Goal: Task Accomplishment & Management: Use online tool/utility

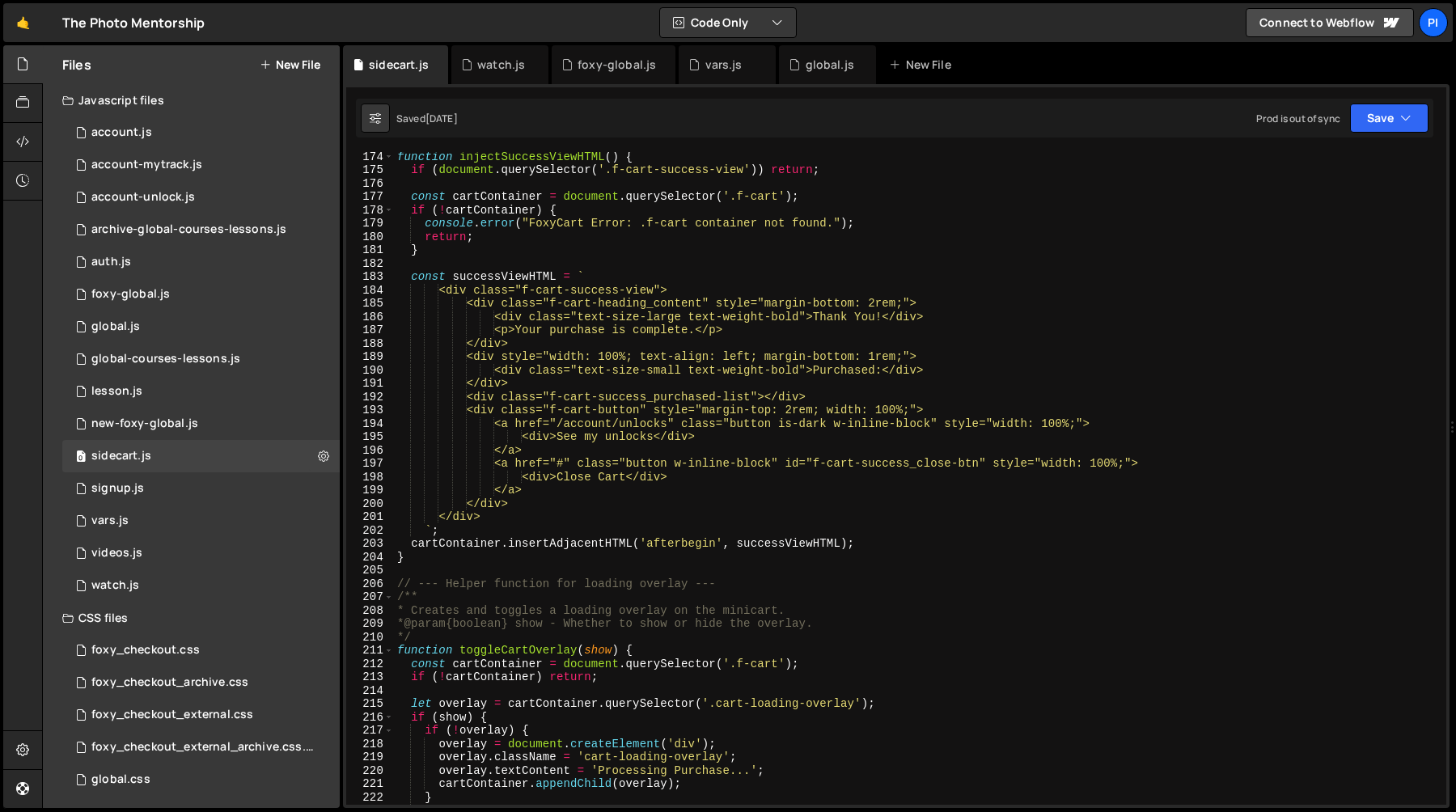
scroll to position [2375, 0]
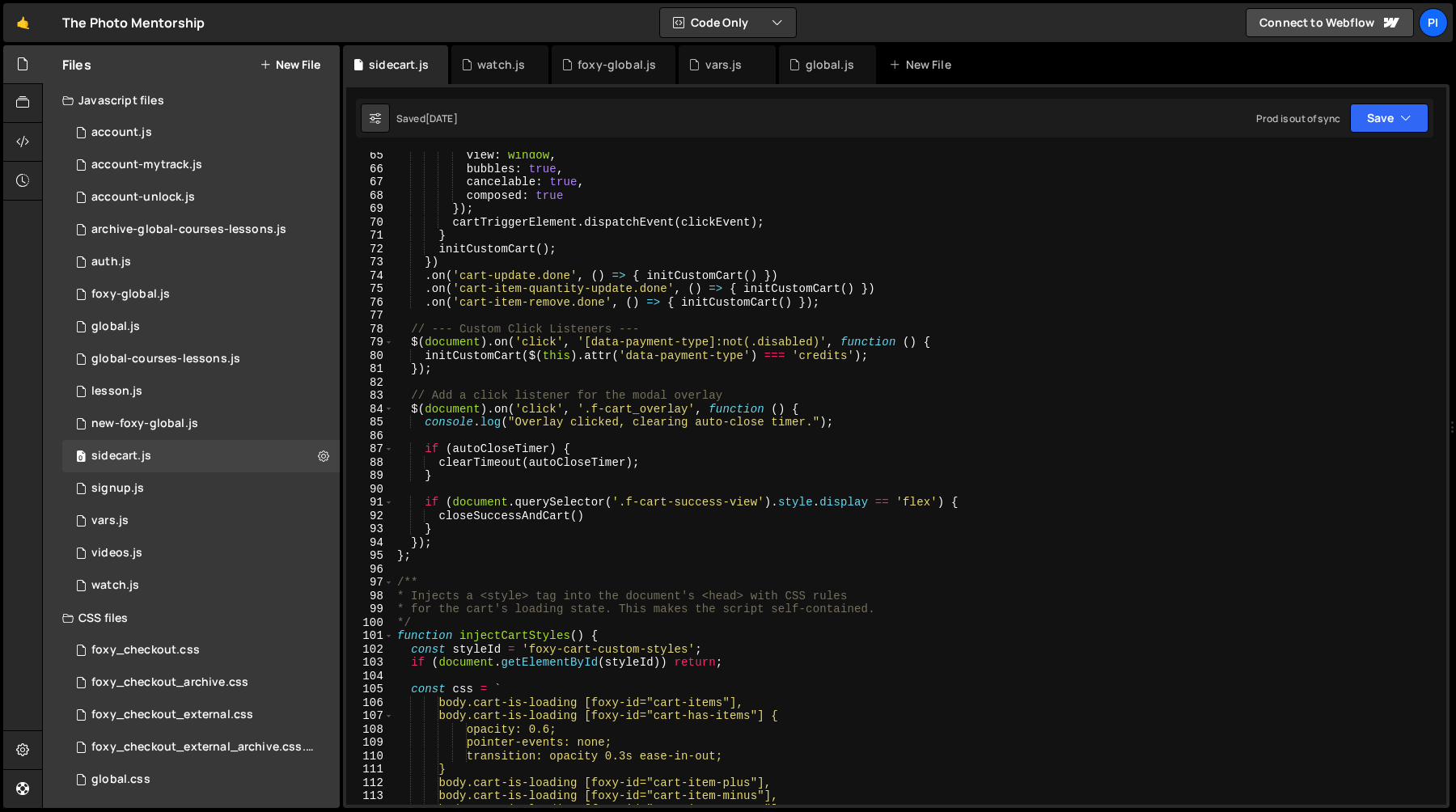
type textarea "};"
click at [588, 552] on div "view : window , bubbles : true , cancelable : true , composed : true }) ; cartT…" at bounding box center [917, 488] width 1046 height 680
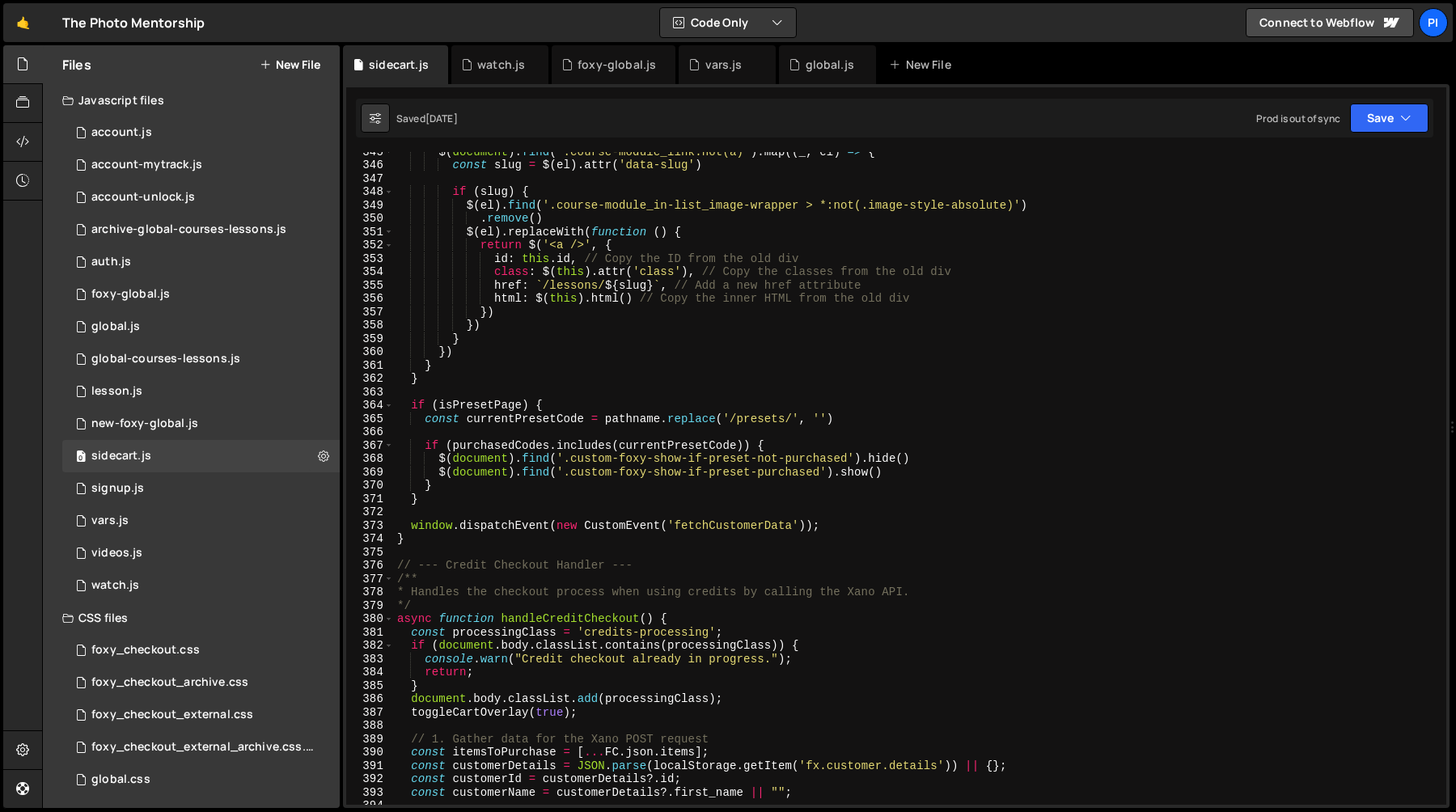
scroll to position [4612, 0]
click at [612, 69] on div "foxy-global.js" at bounding box center [617, 64] width 78 height 16
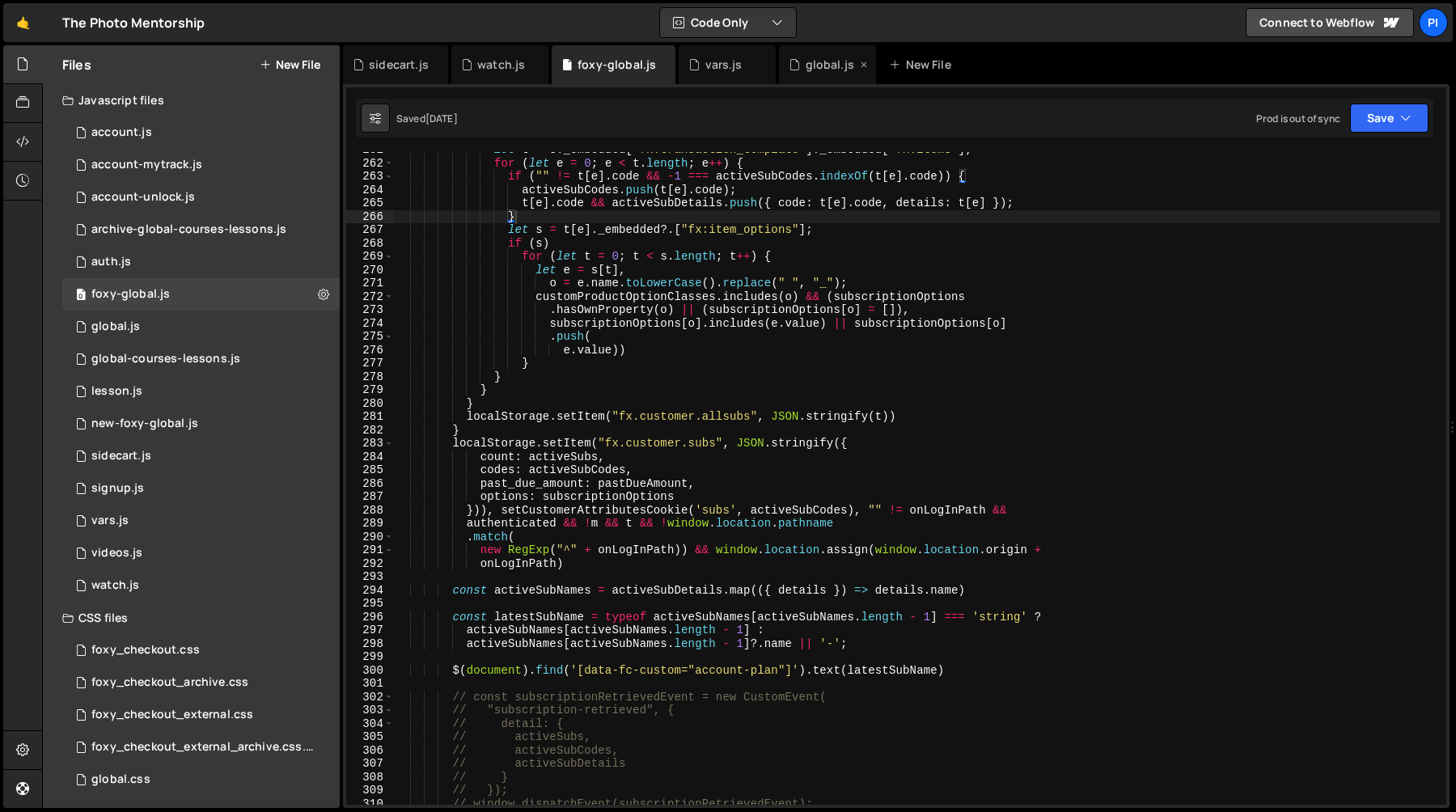
scroll to position [839, 0]
click at [806, 72] on div "global.js" at bounding box center [830, 64] width 48 height 16
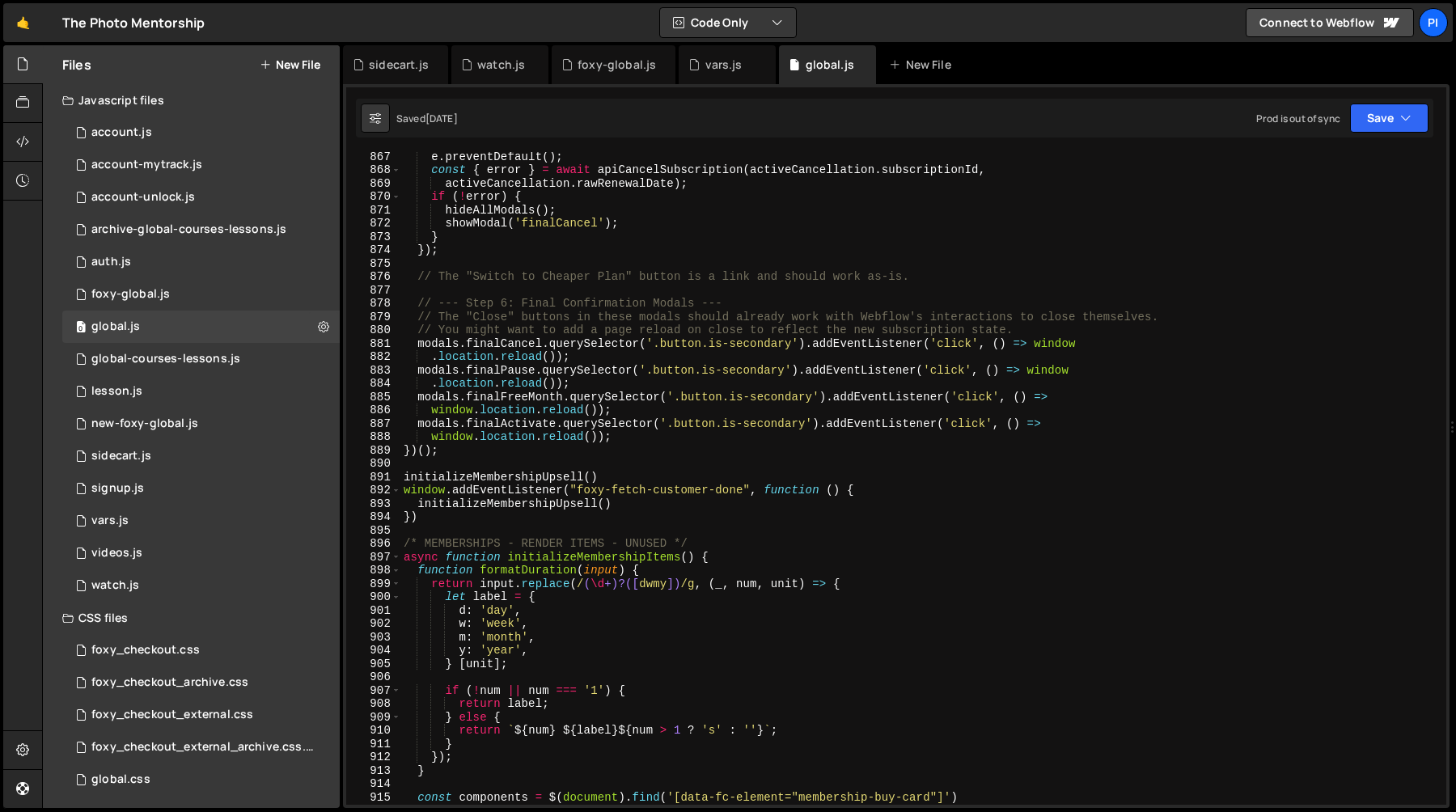
scroll to position [11870, 0]
click at [395, 558] on span at bounding box center [396, 557] width 9 height 14
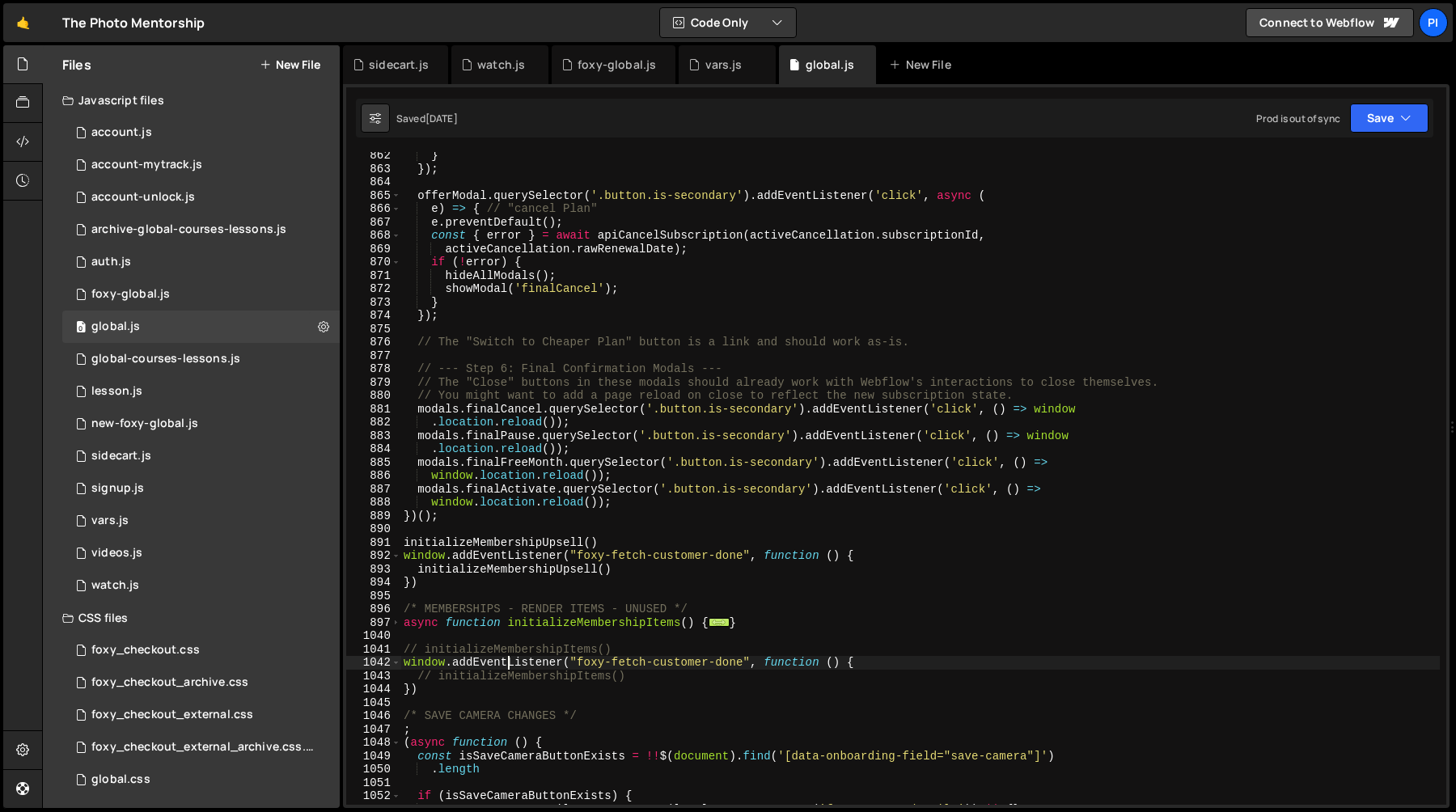
scroll to position [11804, 0]
click at [549, 621] on div "} }) ; offerModal . querySelector ( '.button.is-secondary' ) . addEventListener…" at bounding box center [920, 488] width 1040 height 680
type textarea "async function initializeMembershipItems() {"
click at [549, 621] on div "} }) ; offerModal . querySelector ( '.button.is-secondary' ) . addEventListener…" at bounding box center [920, 488] width 1040 height 680
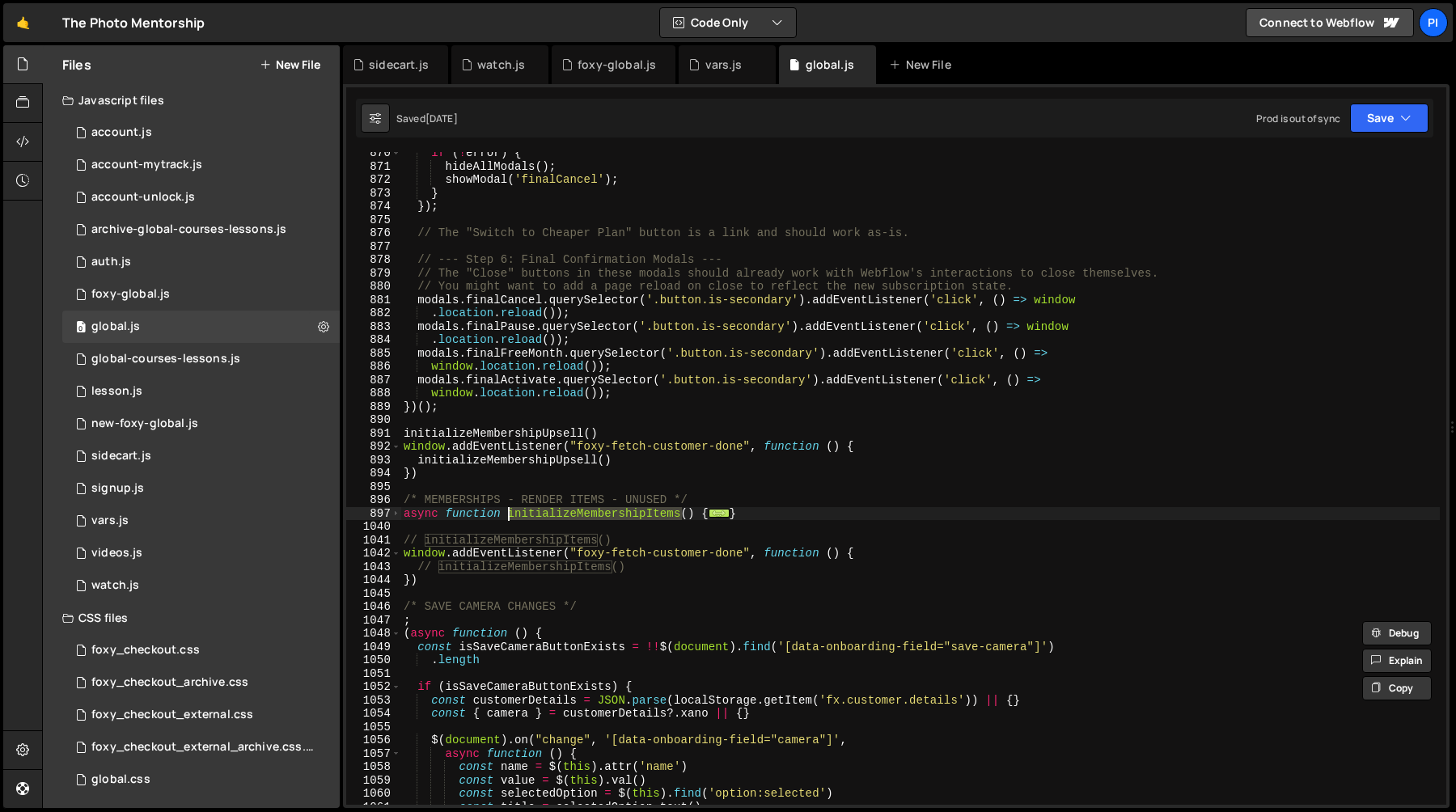
scroll to position [11915, 0]
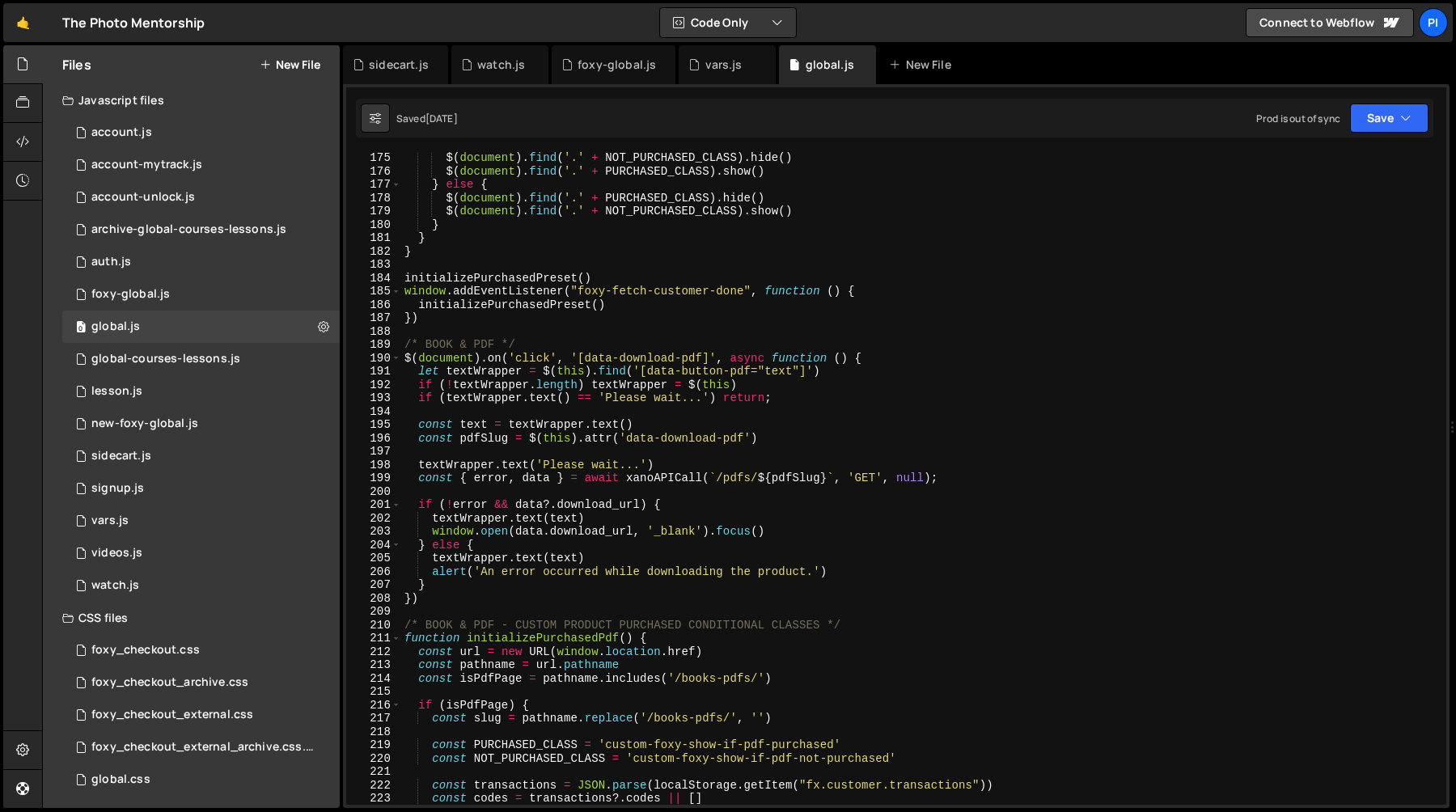
scroll to position [2323, 0]
click at [397, 360] on span at bounding box center [396, 359] width 9 height 14
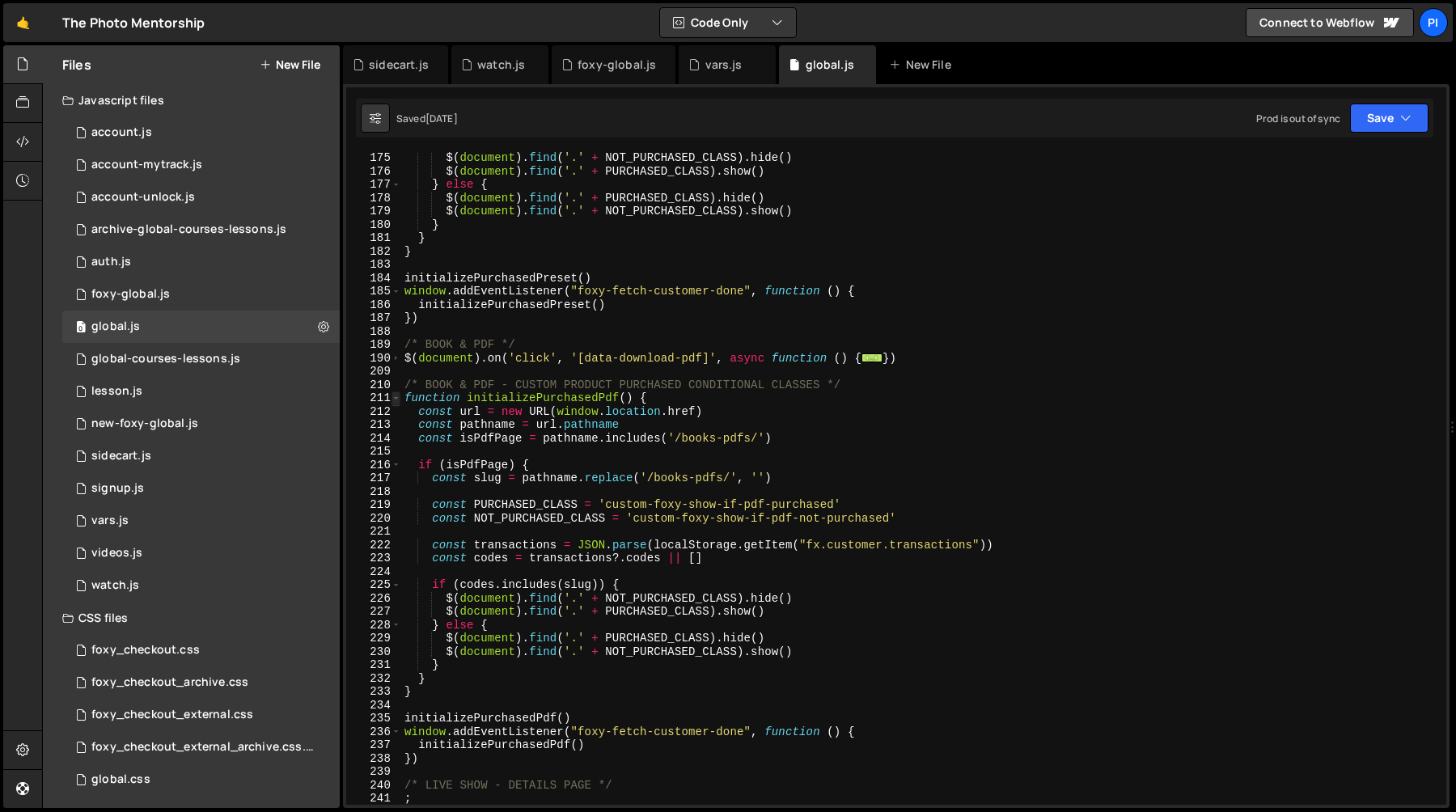
click at [397, 402] on span at bounding box center [396, 399] width 9 height 14
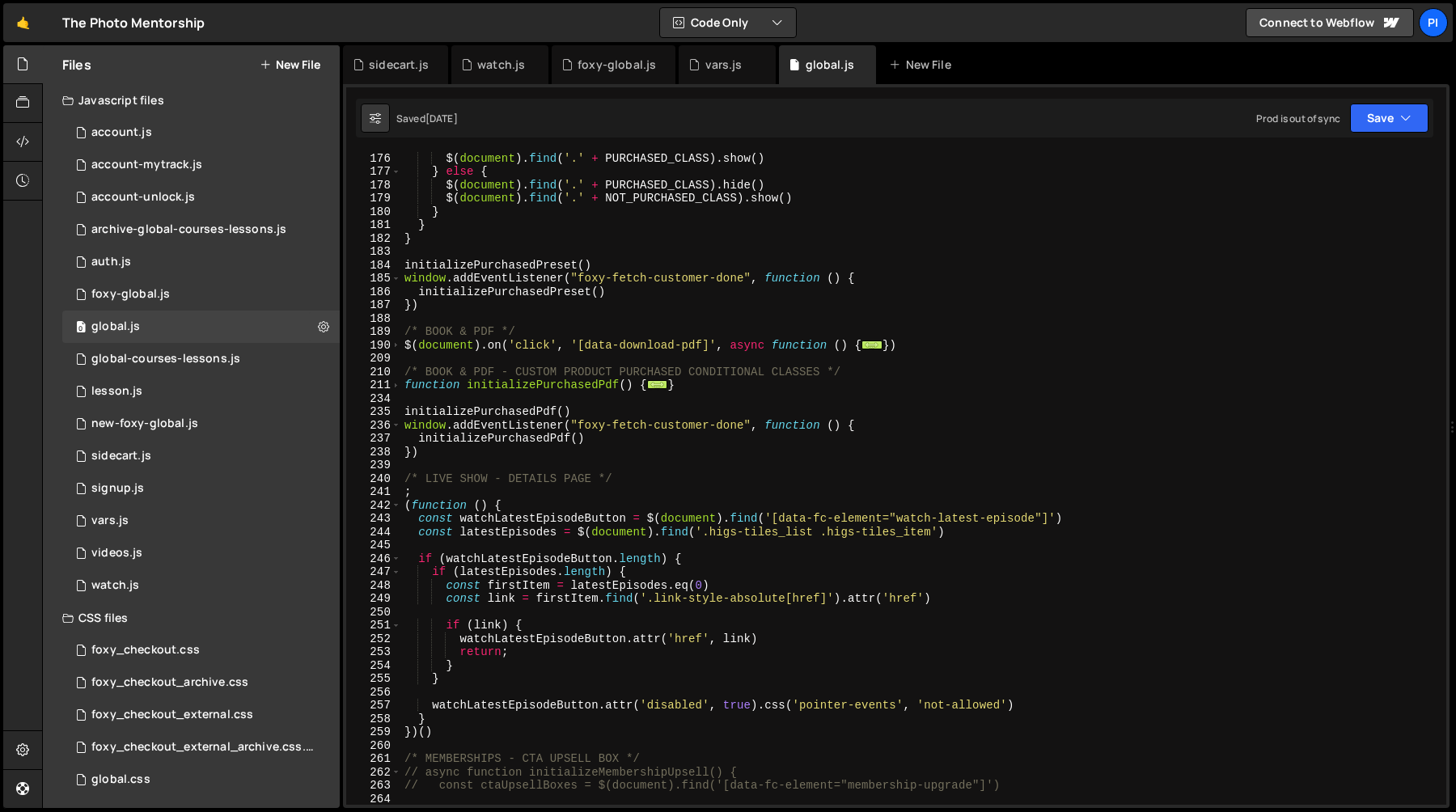
scroll to position [2342, 0]
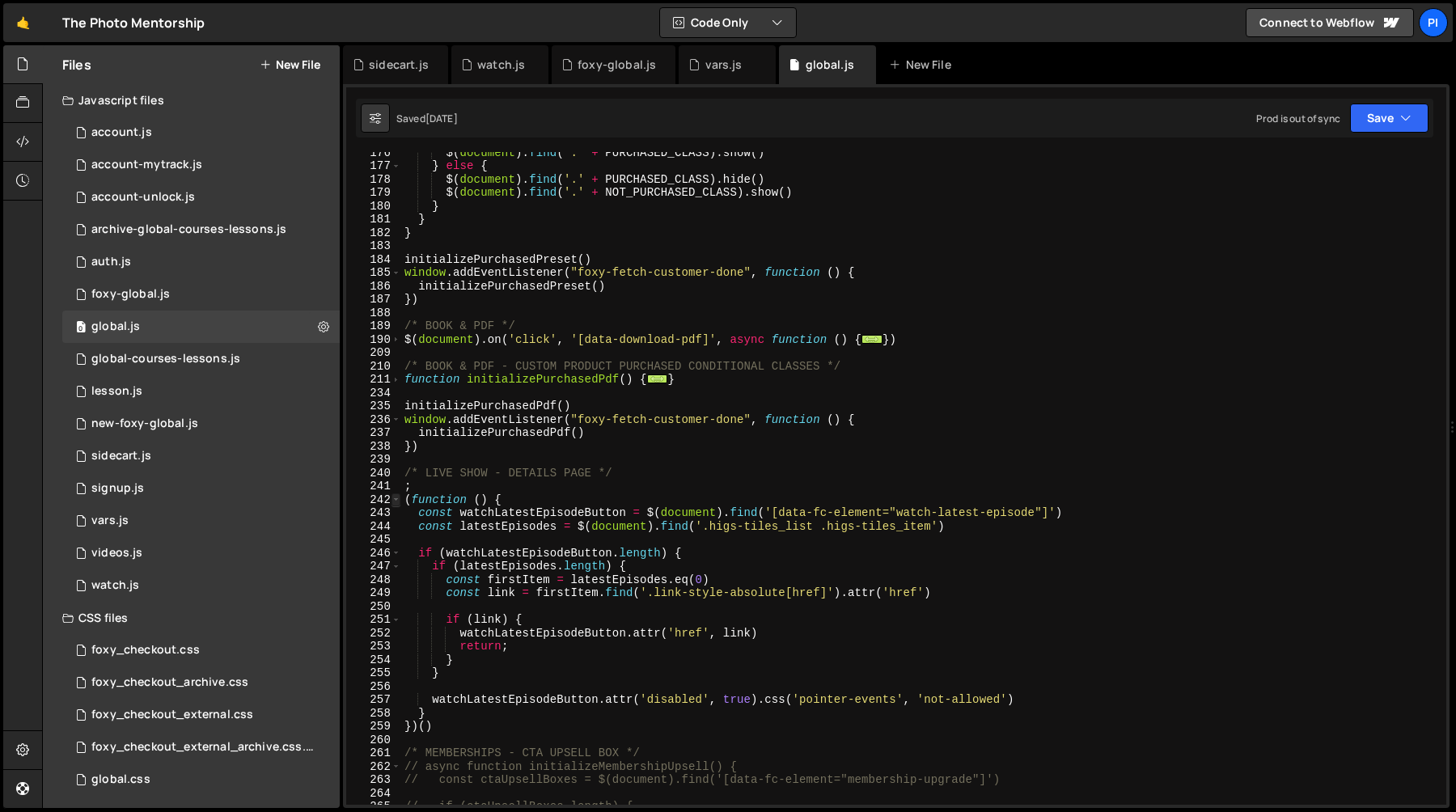
click at [397, 504] on span at bounding box center [396, 500] width 9 height 14
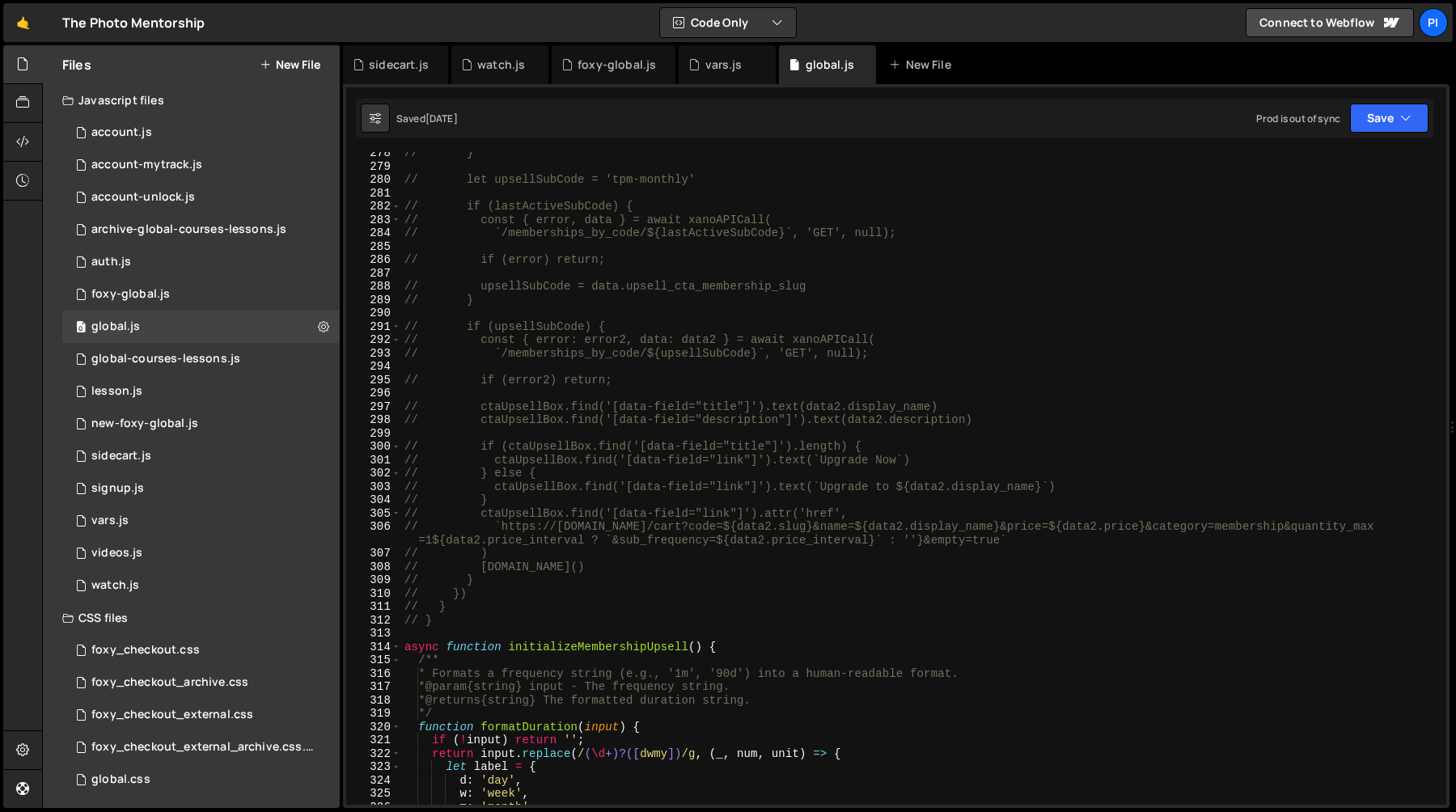
scroll to position [2943, 0]
click at [396, 646] on span at bounding box center [396, 647] width 9 height 14
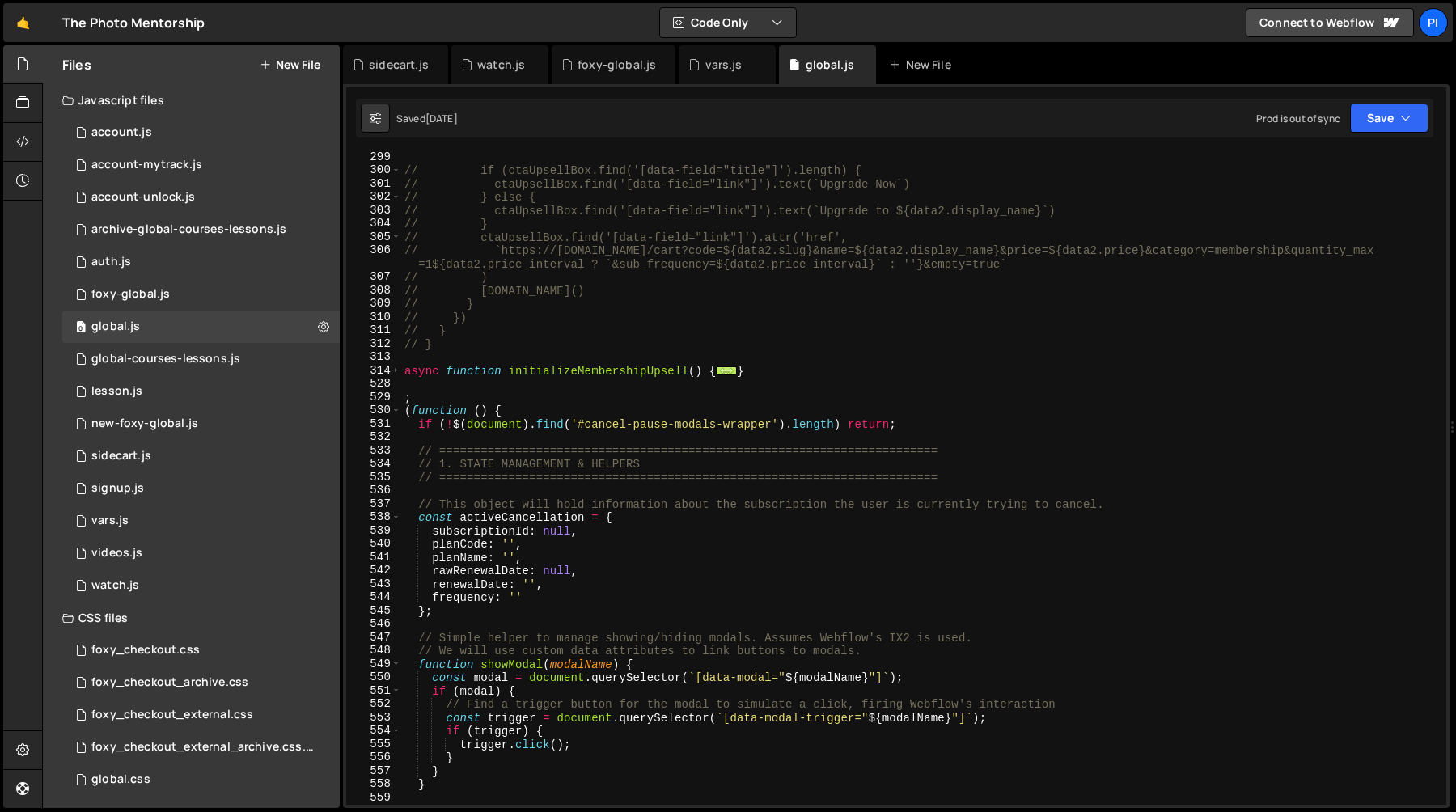
scroll to position [3218, 0]
click at [394, 413] on span at bounding box center [396, 410] width 9 height 14
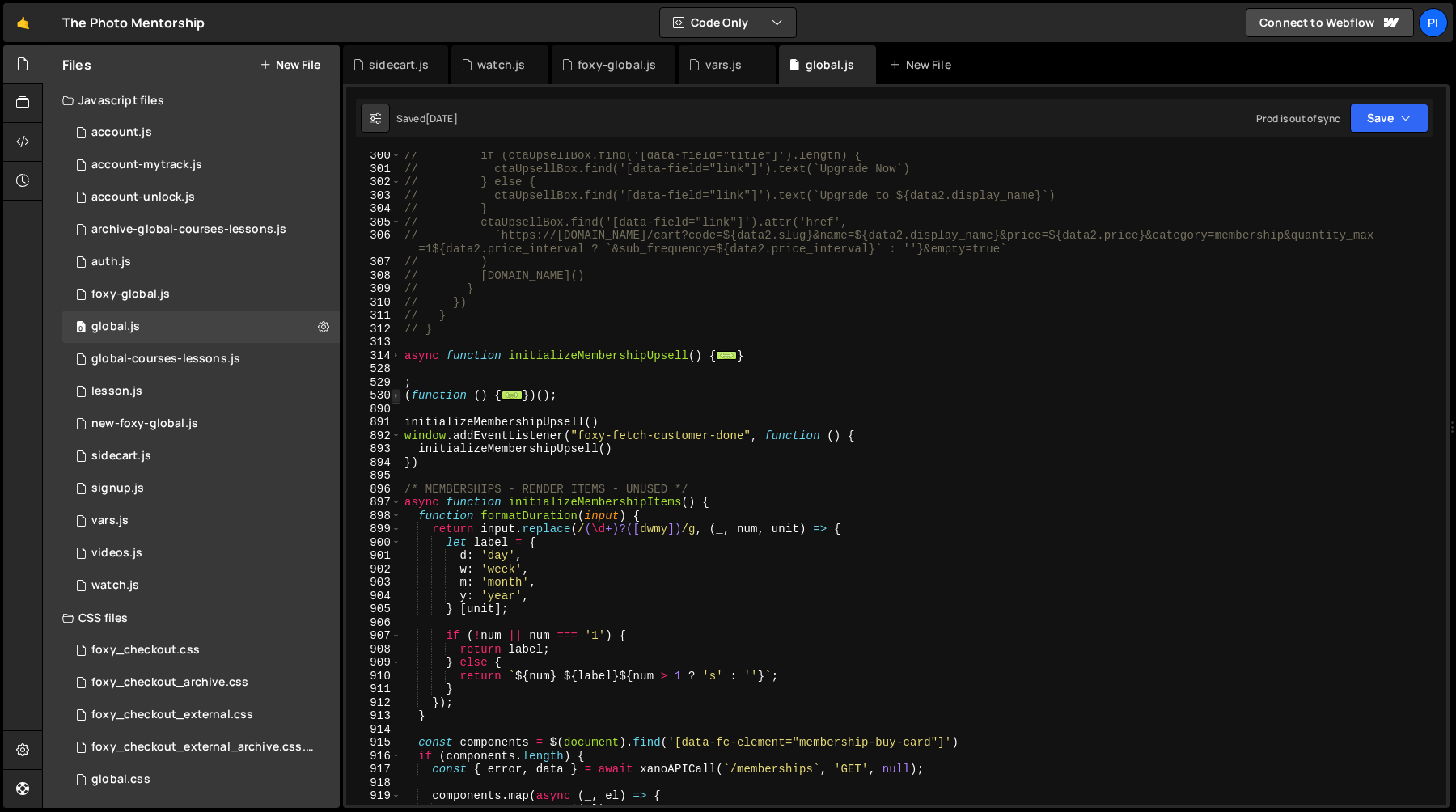
scroll to position [3241, 0]
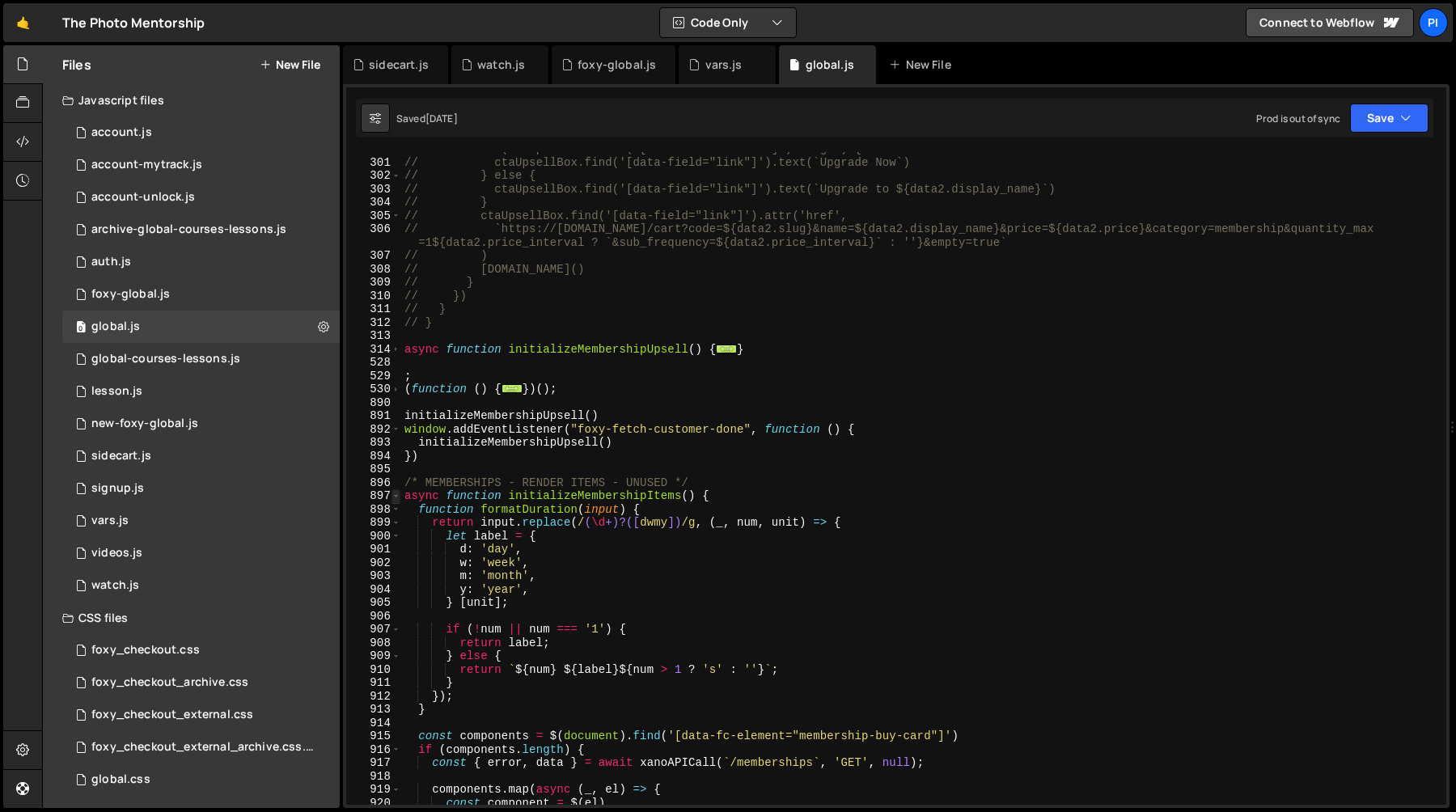
click at [397, 500] on span at bounding box center [396, 496] width 9 height 14
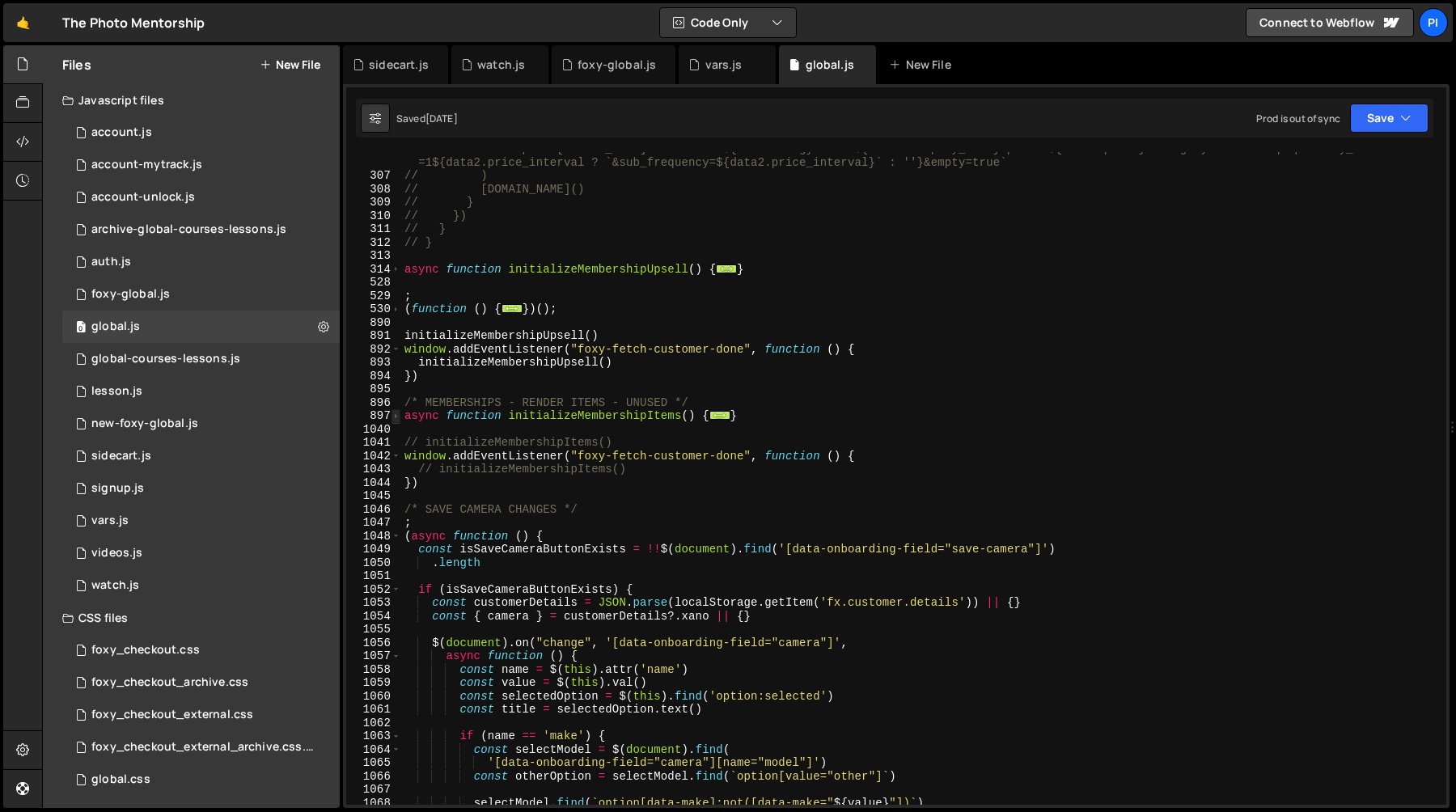
scroll to position [3320, 0]
click at [526, 335] on div "// `https://[DOMAIN_NAME]/cart?code=${data2.slug}&name=${data2.display_name}&pr…" at bounding box center [920, 488] width 1039 height 693
type textarea "initializeMembershipUpsell()"
click at [526, 335] on div "// `https://[DOMAIN_NAME]/cart?code=${data2.slug}&name=${data2.display_name}&pr…" at bounding box center [920, 488] width 1039 height 693
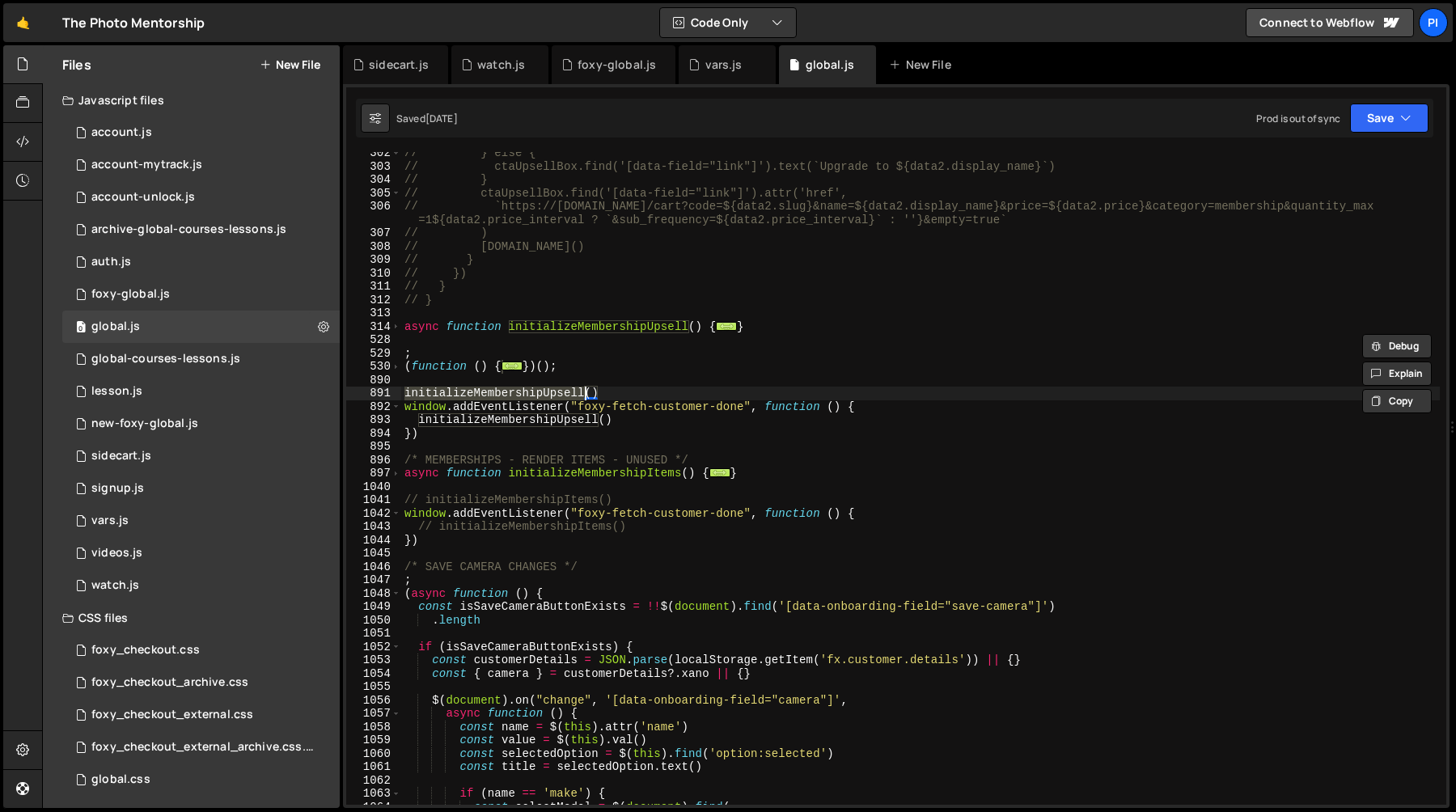
scroll to position [3246, 0]
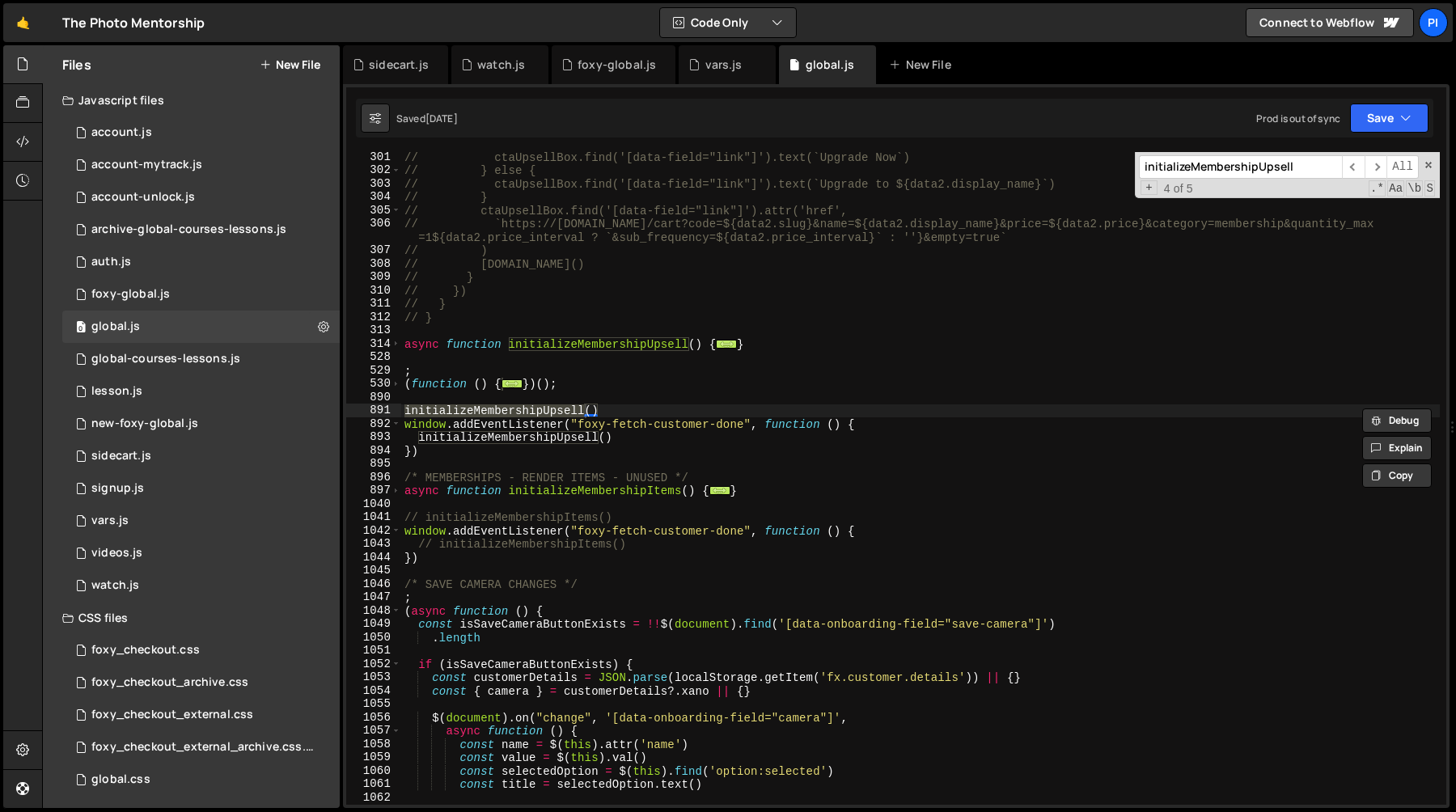
type input "f"
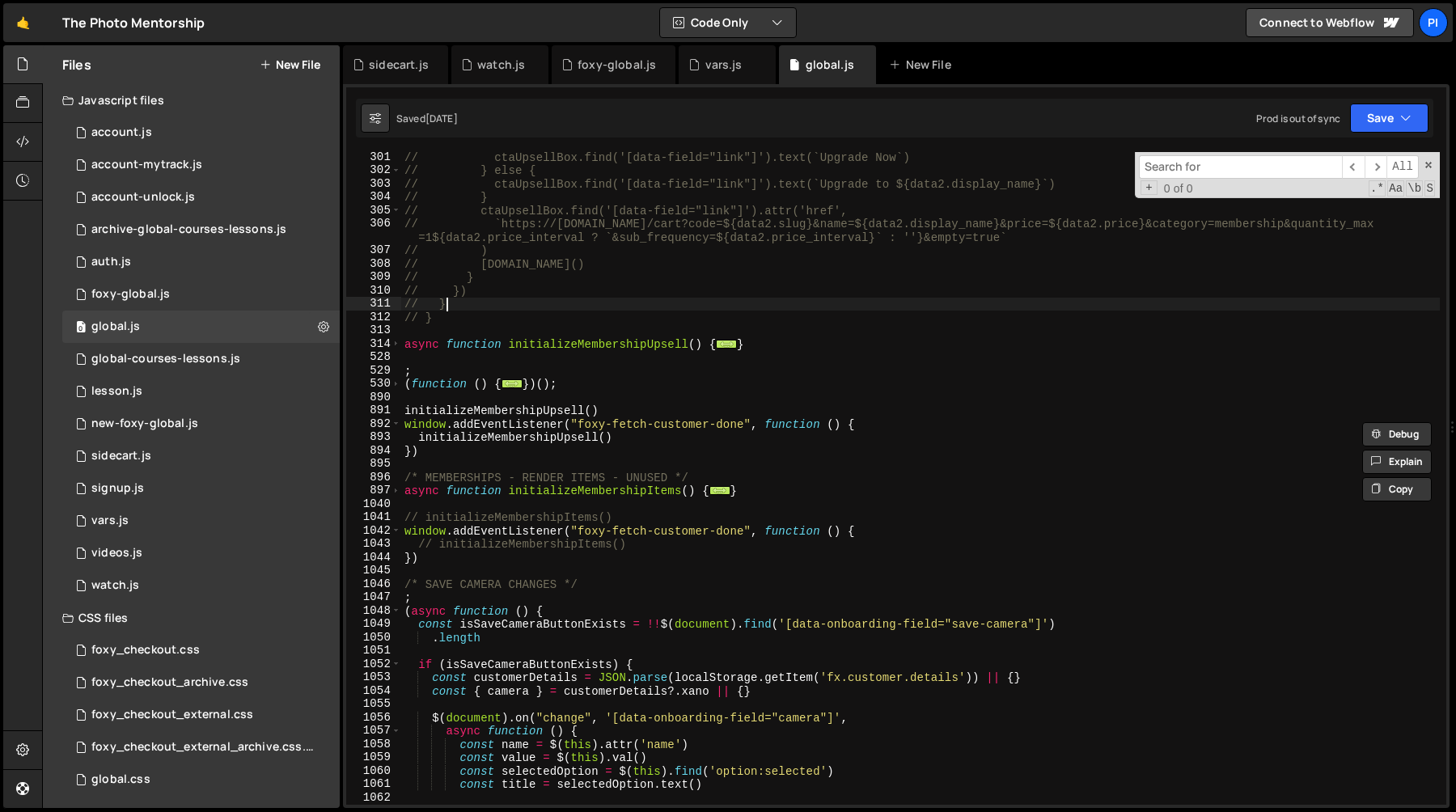
click at [602, 308] on div "// ctaUpsellBox.find('[data-field="link"]').text(`Upgrade Now`) // } else { // …" at bounding box center [920, 490] width 1039 height 680
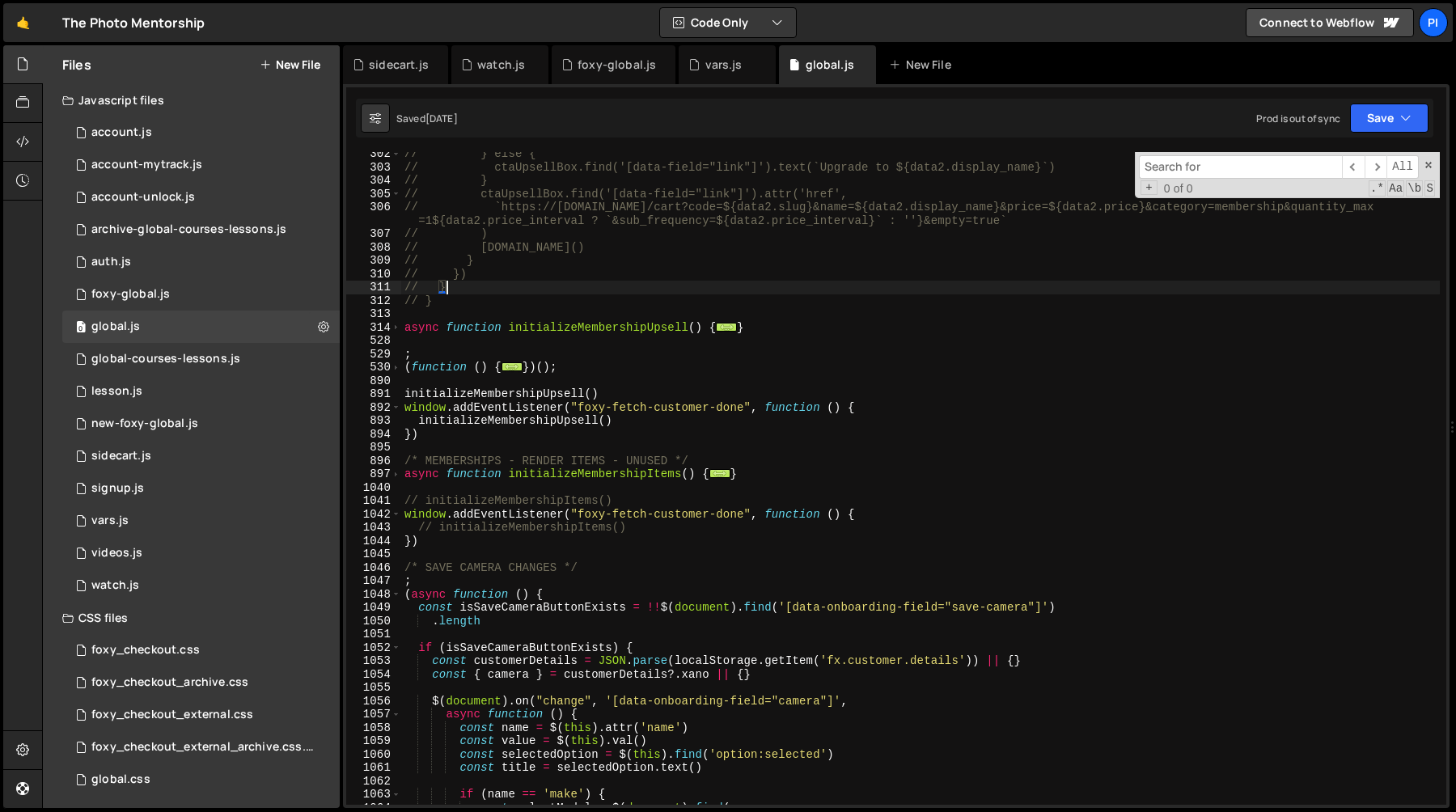
scroll to position [3269, 0]
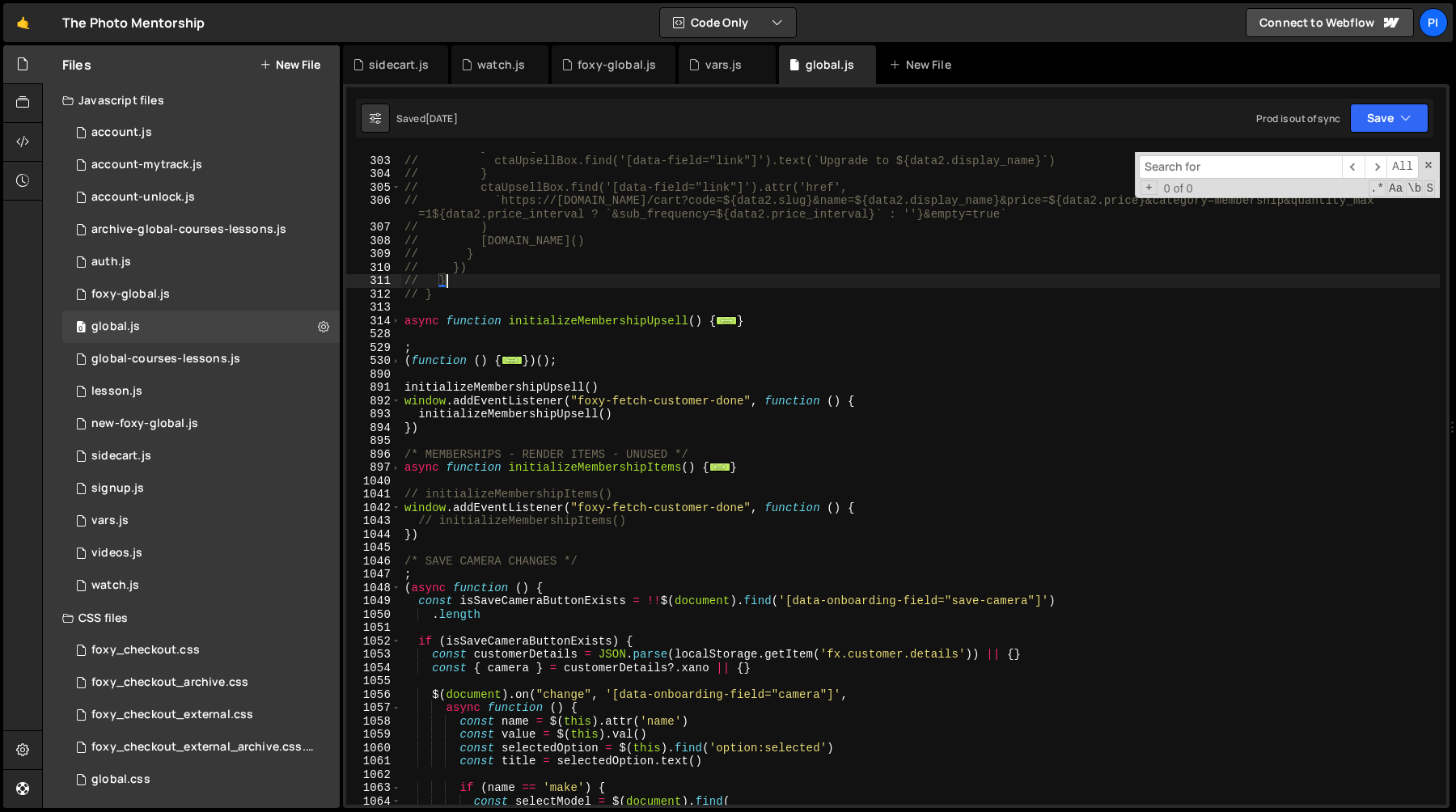
click at [566, 388] on div "// } else { // ctaUpsellBox.find('[data-field="link"]').text(`Upgrade to ${data…" at bounding box center [920, 480] width 1039 height 680
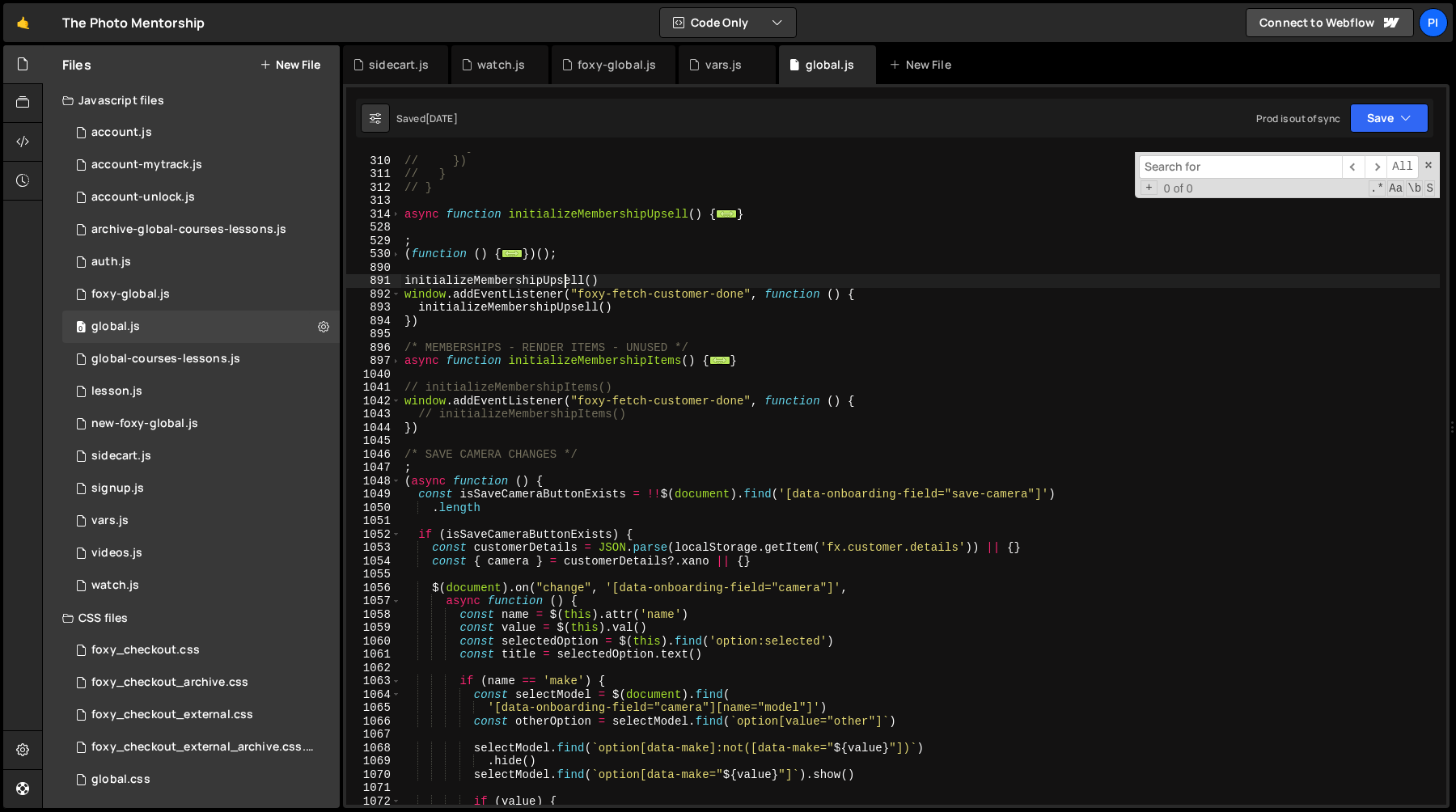
scroll to position [3375, 0]
click at [395, 293] on span at bounding box center [396, 295] width 9 height 14
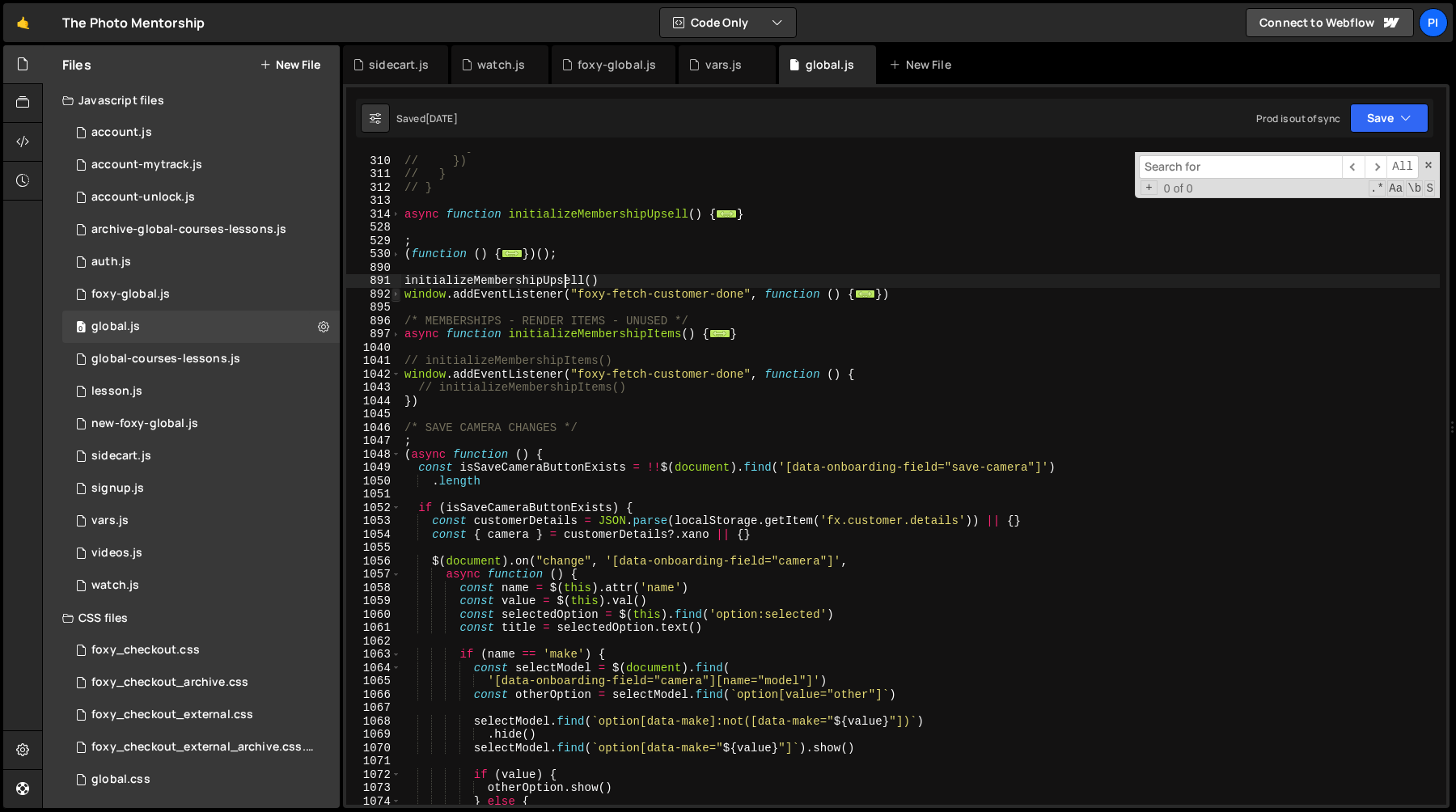
click at [395, 293] on span at bounding box center [396, 295] width 9 height 14
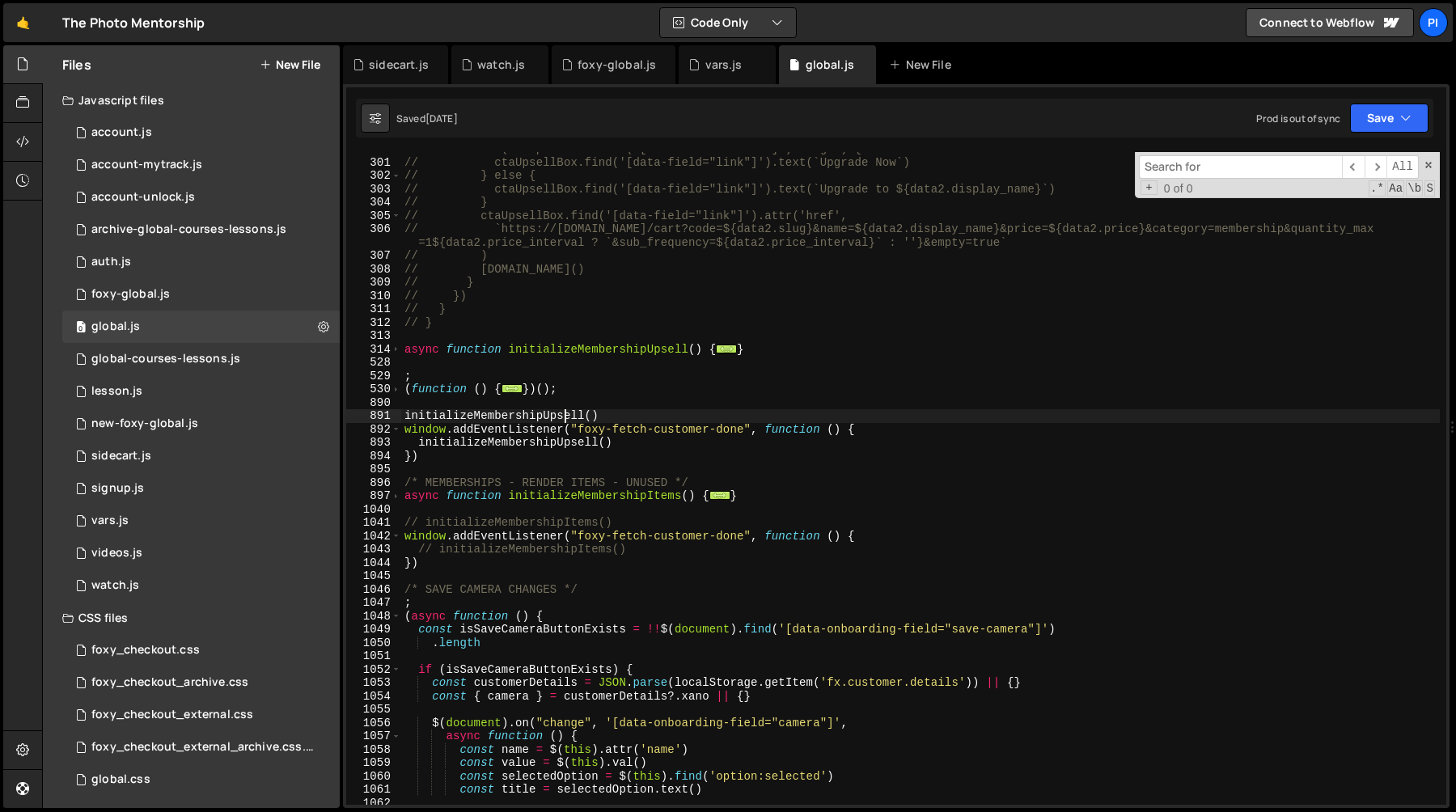
scroll to position [3249, 0]
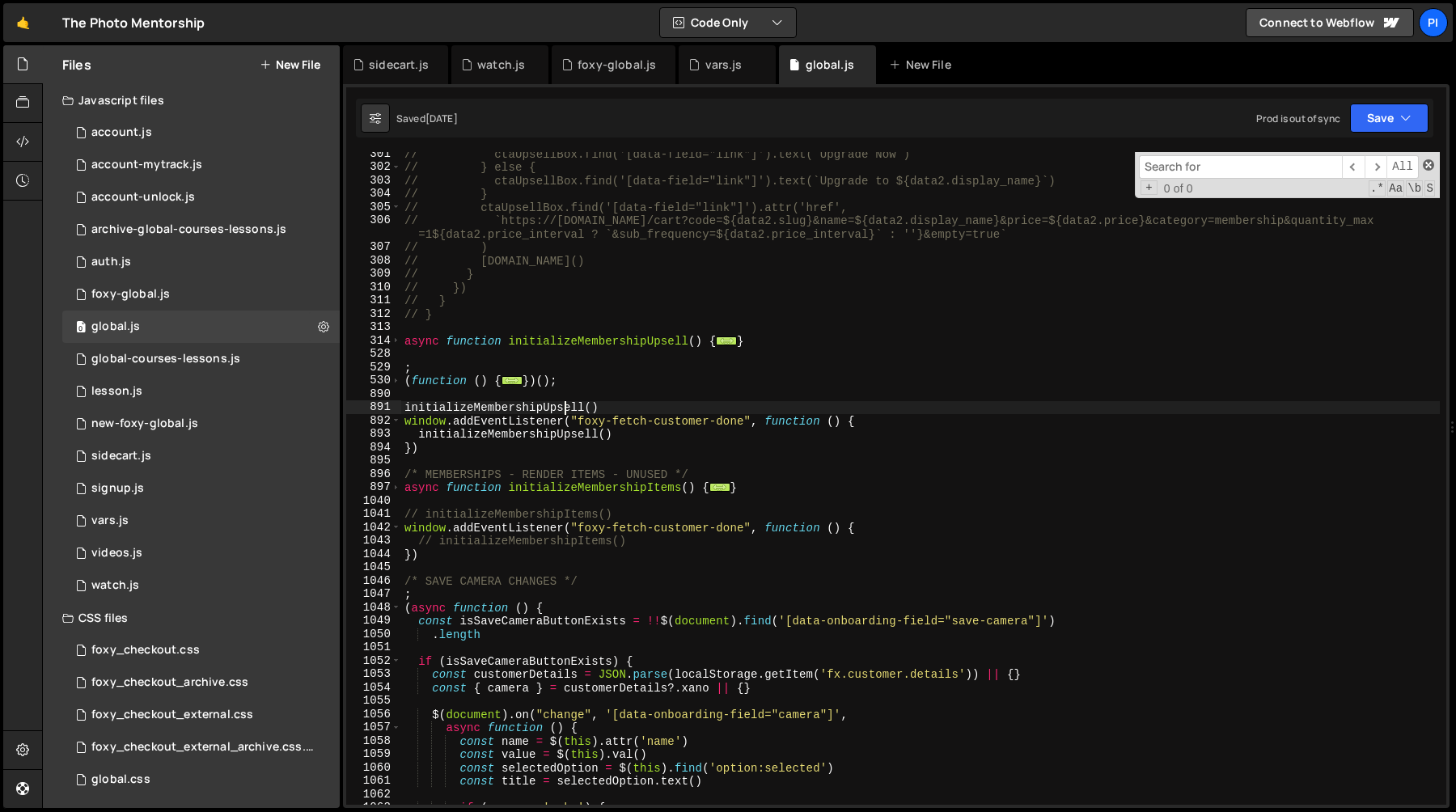
click at [1431, 164] on span at bounding box center [1429, 166] width 12 height 12
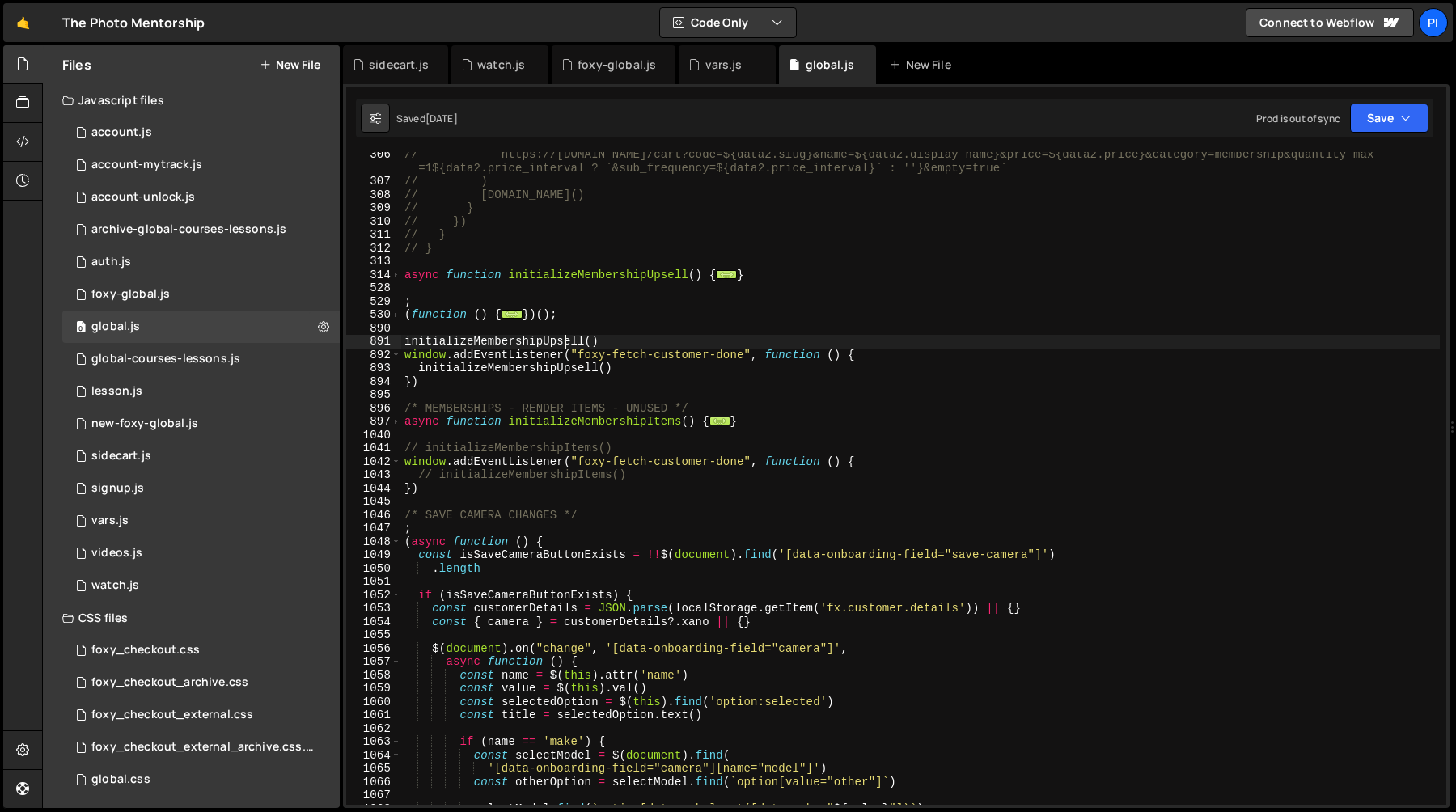
click at [639, 339] on div "// `https://[DOMAIN_NAME]/cart?code=${data2.slug}&name=${data2.display_name}&pr…" at bounding box center [920, 494] width 1039 height 693
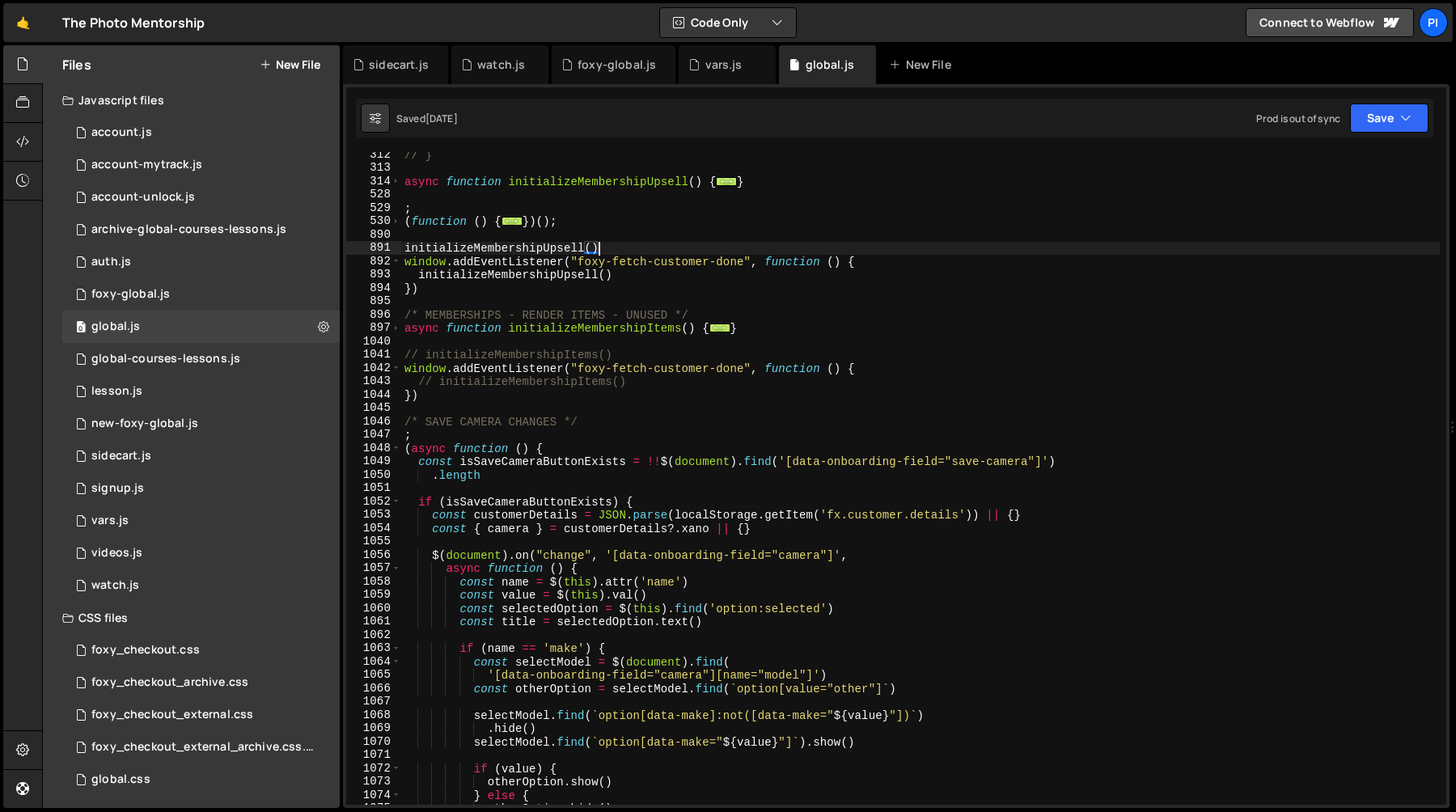
scroll to position [3409, 0]
click at [613, 274] on div "// } async function initializeMembershipUpsell ( ) { ... } ; ( function ( ) { .…" at bounding box center [920, 487] width 1039 height 680
click at [399, 263] on span at bounding box center [396, 261] width 9 height 14
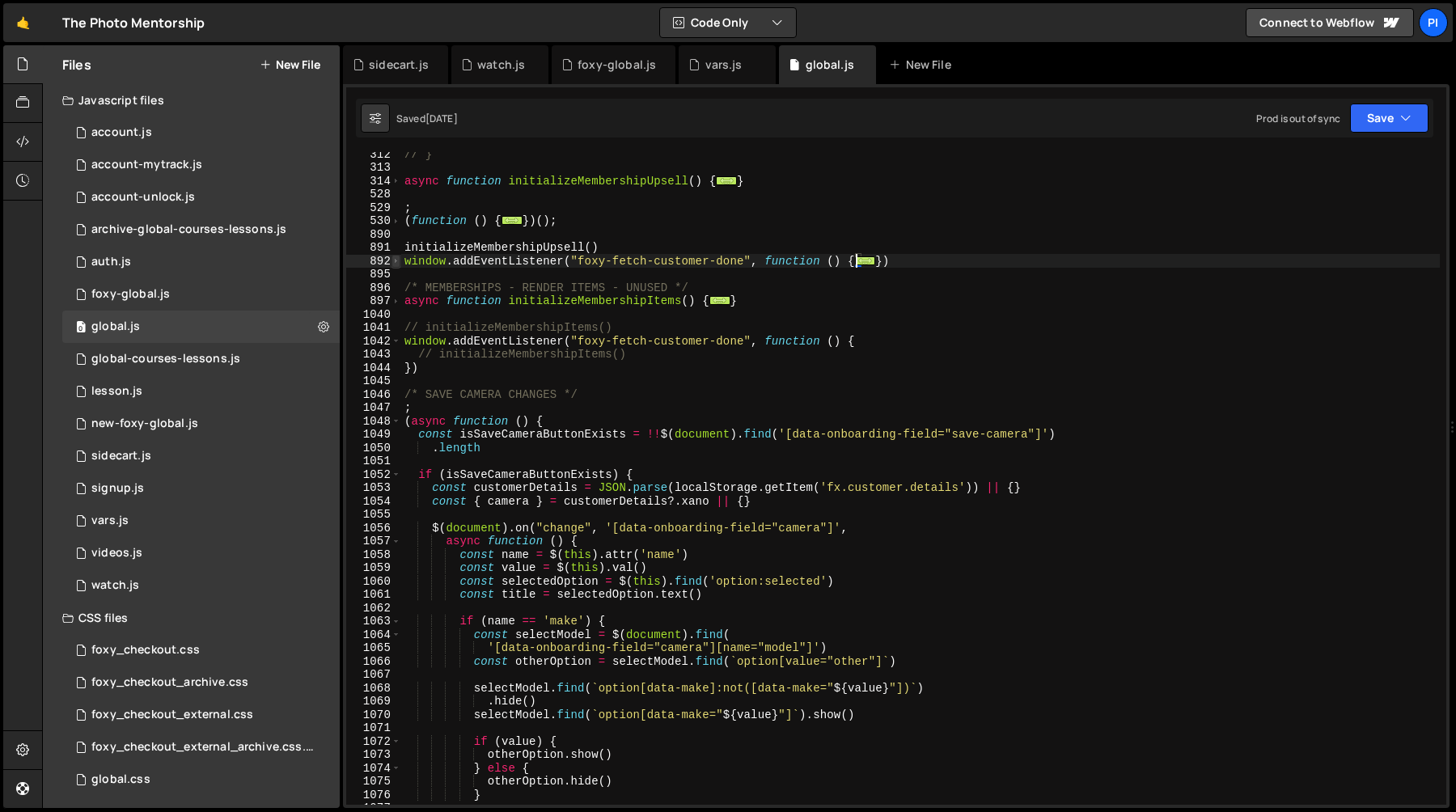
click at [399, 263] on span at bounding box center [396, 261] width 9 height 14
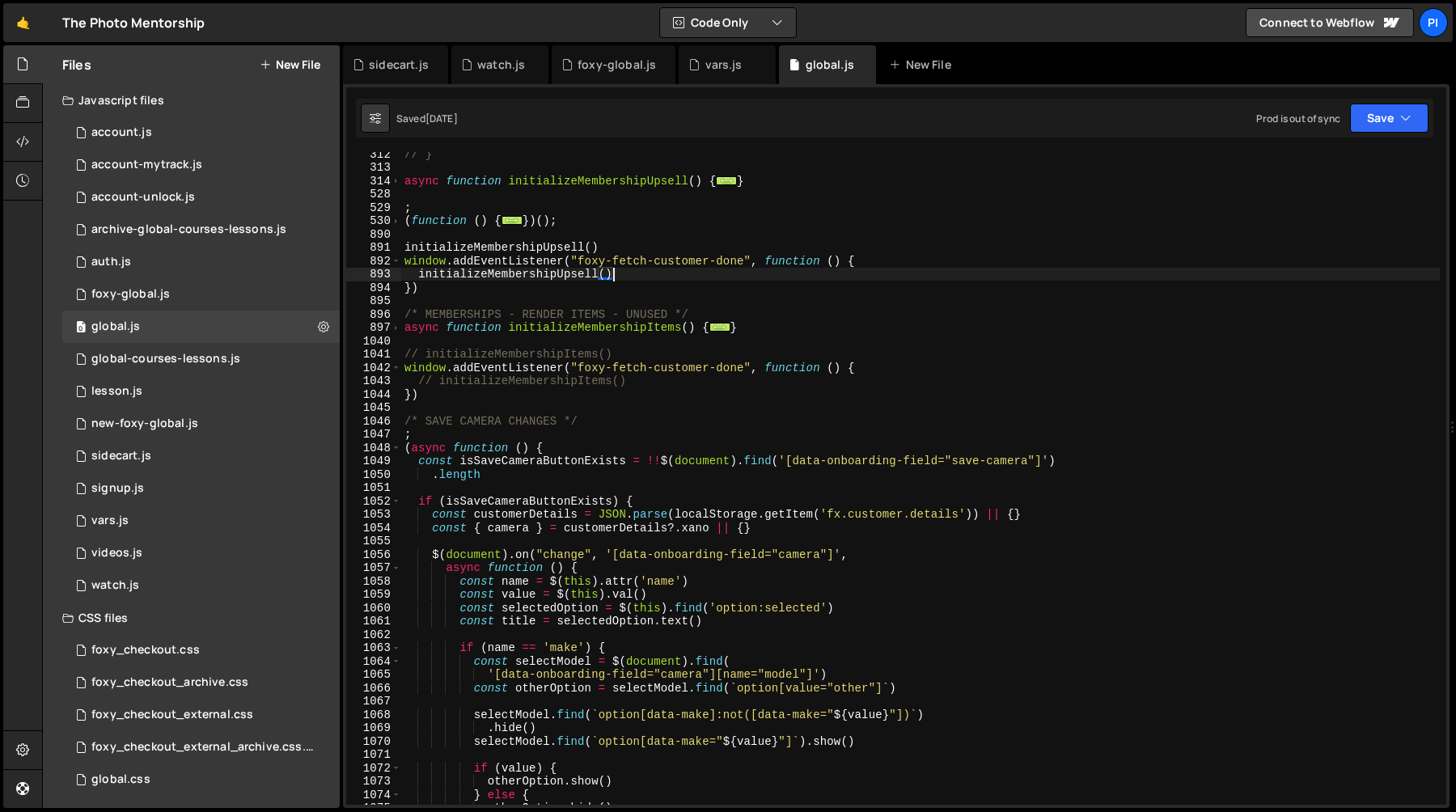
click at [529, 292] on div "// } async function initializeMembershipUpsell ( ) { ... } ; ( function ( ) { .…" at bounding box center [920, 487] width 1039 height 680
click at [540, 275] on div "// } async function initializeMembershipUpsell ( ) { ... } ; ( function ( ) { .…" at bounding box center [920, 487] width 1039 height 680
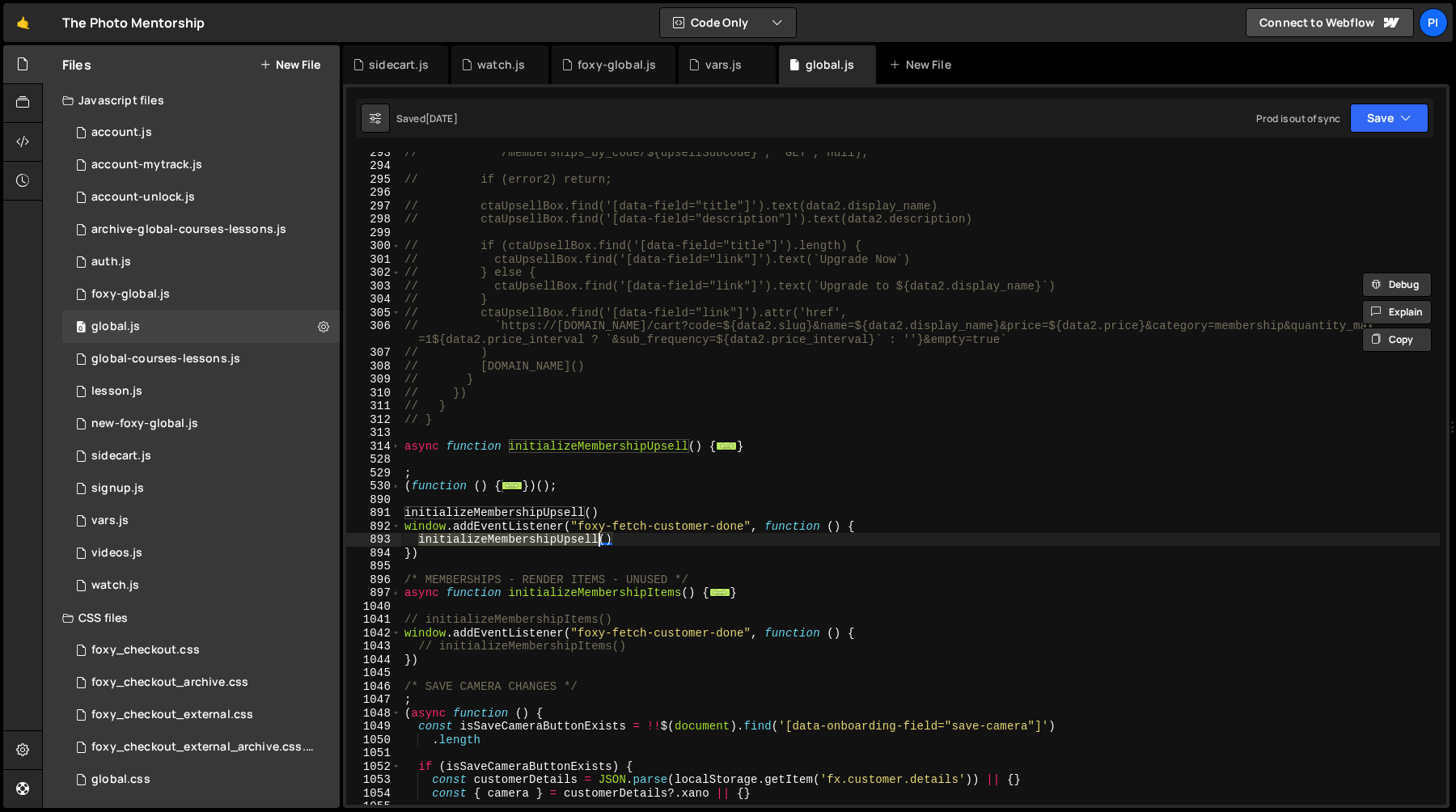
scroll to position [3143, 0]
click at [396, 444] on span at bounding box center [396, 447] width 9 height 14
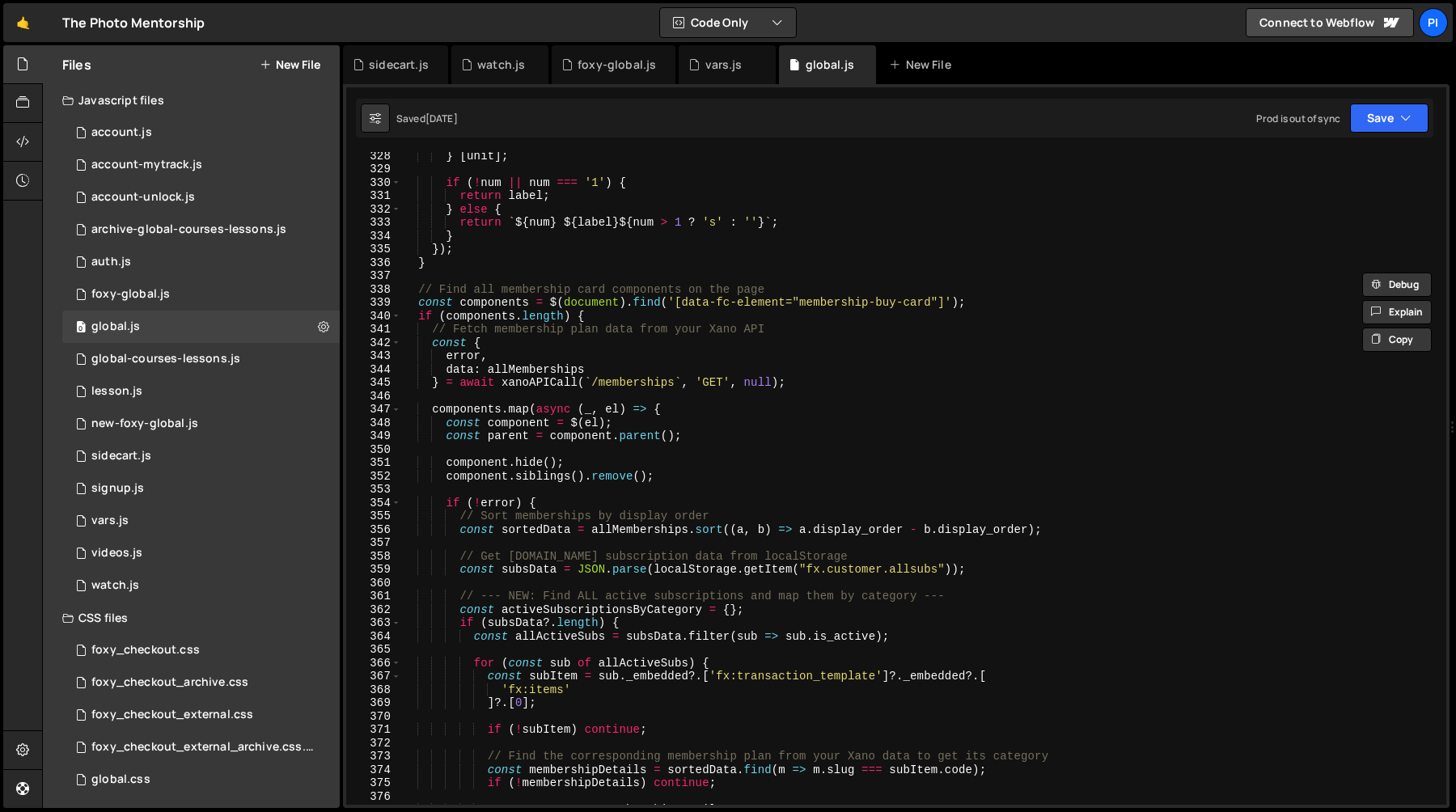
click at [542, 459] on div "} [ unit ] ; if ( ! num || num === '1' ) { return label ; } else { return ` ${ …" at bounding box center [920, 488] width 1039 height 680
type textarea "component.hide();"
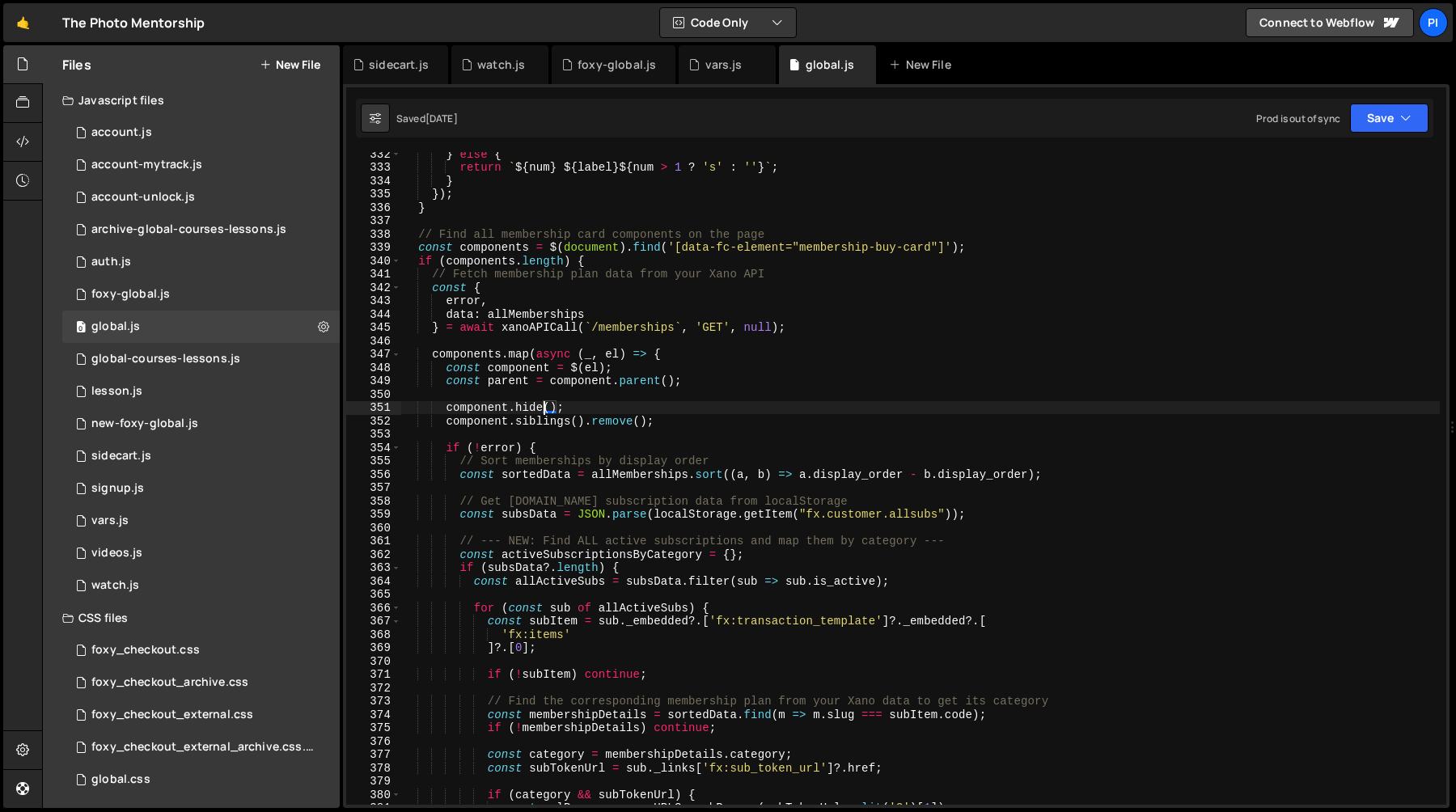
scroll to position [3681, 0]
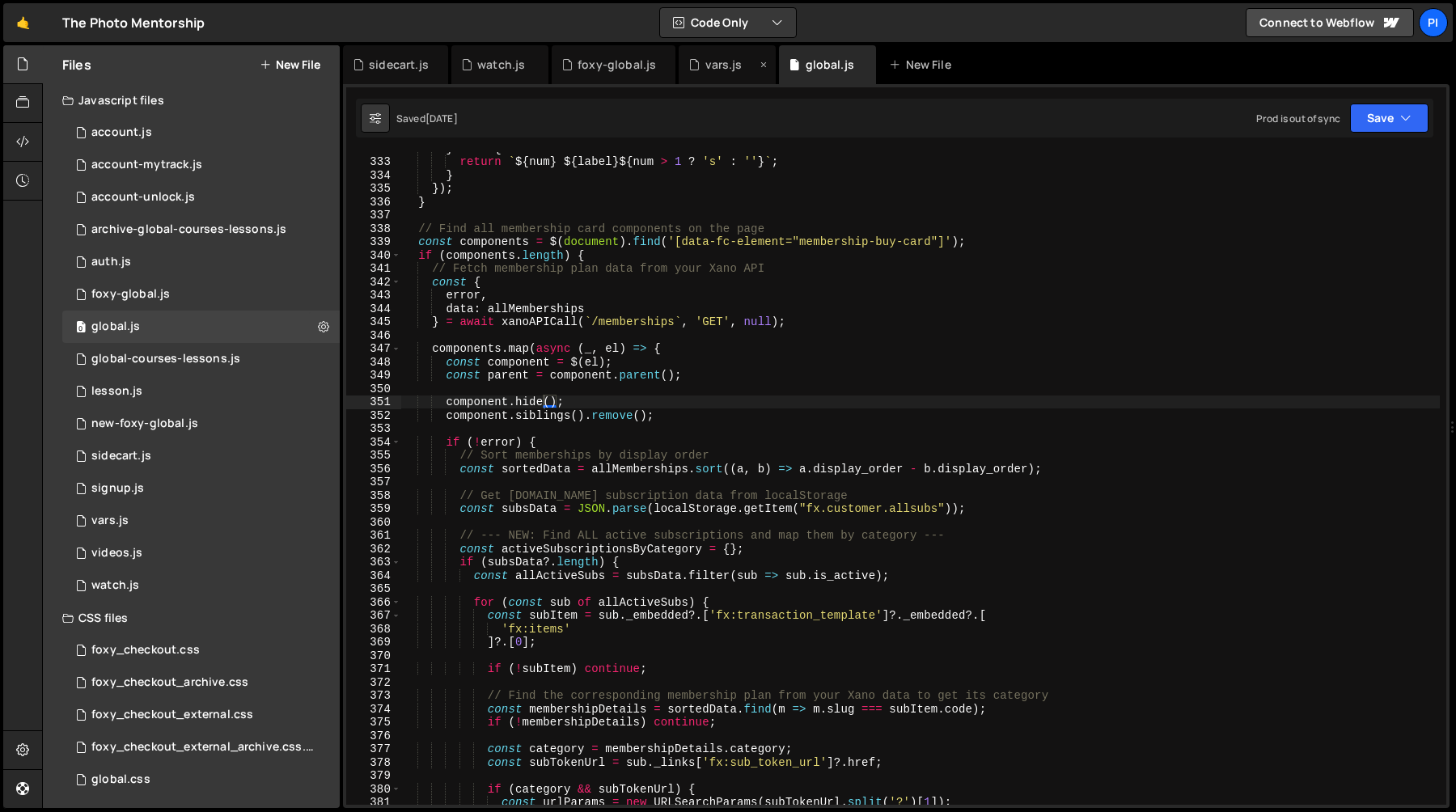
click at [699, 73] on div "vars.js" at bounding box center [727, 64] width 97 height 39
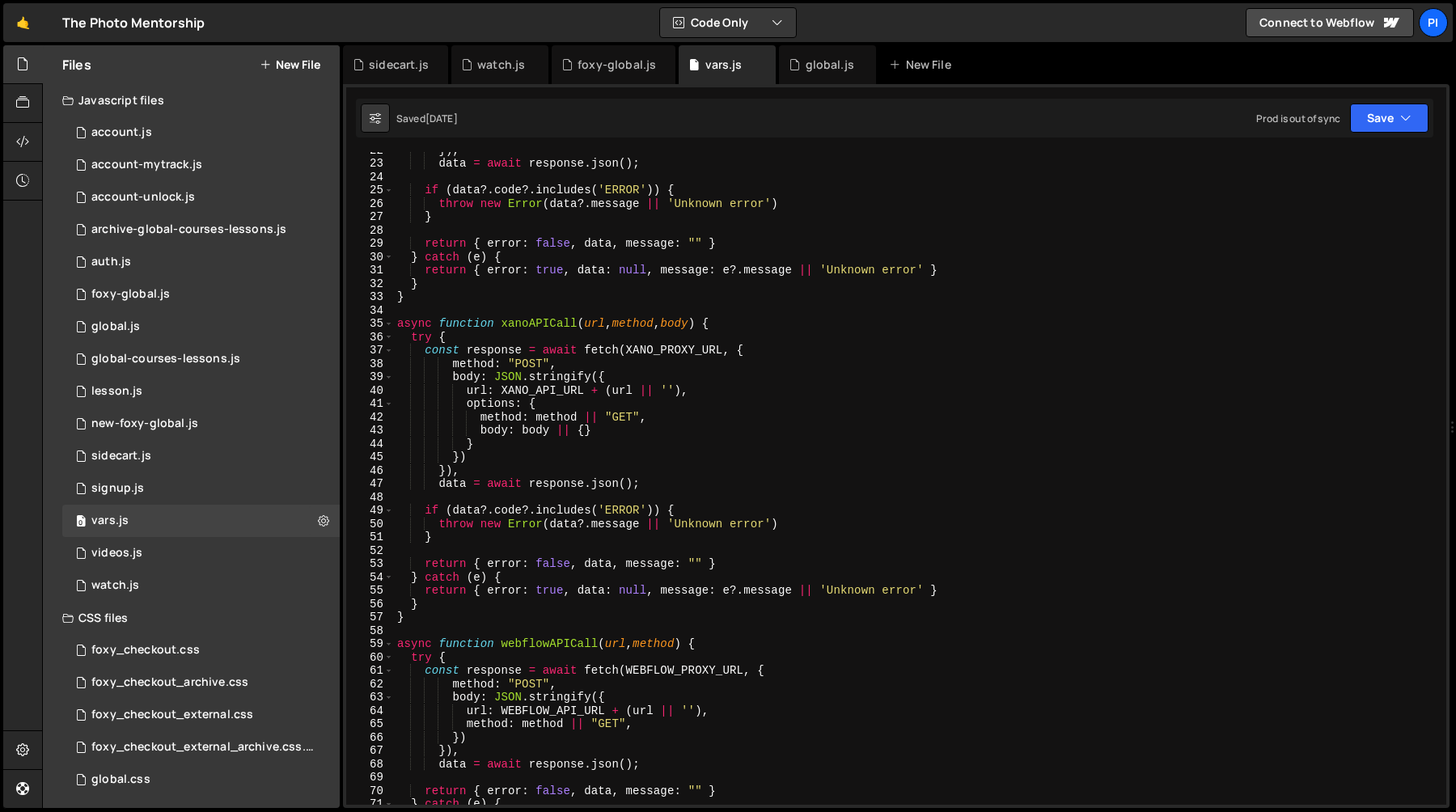
scroll to position [0, 0]
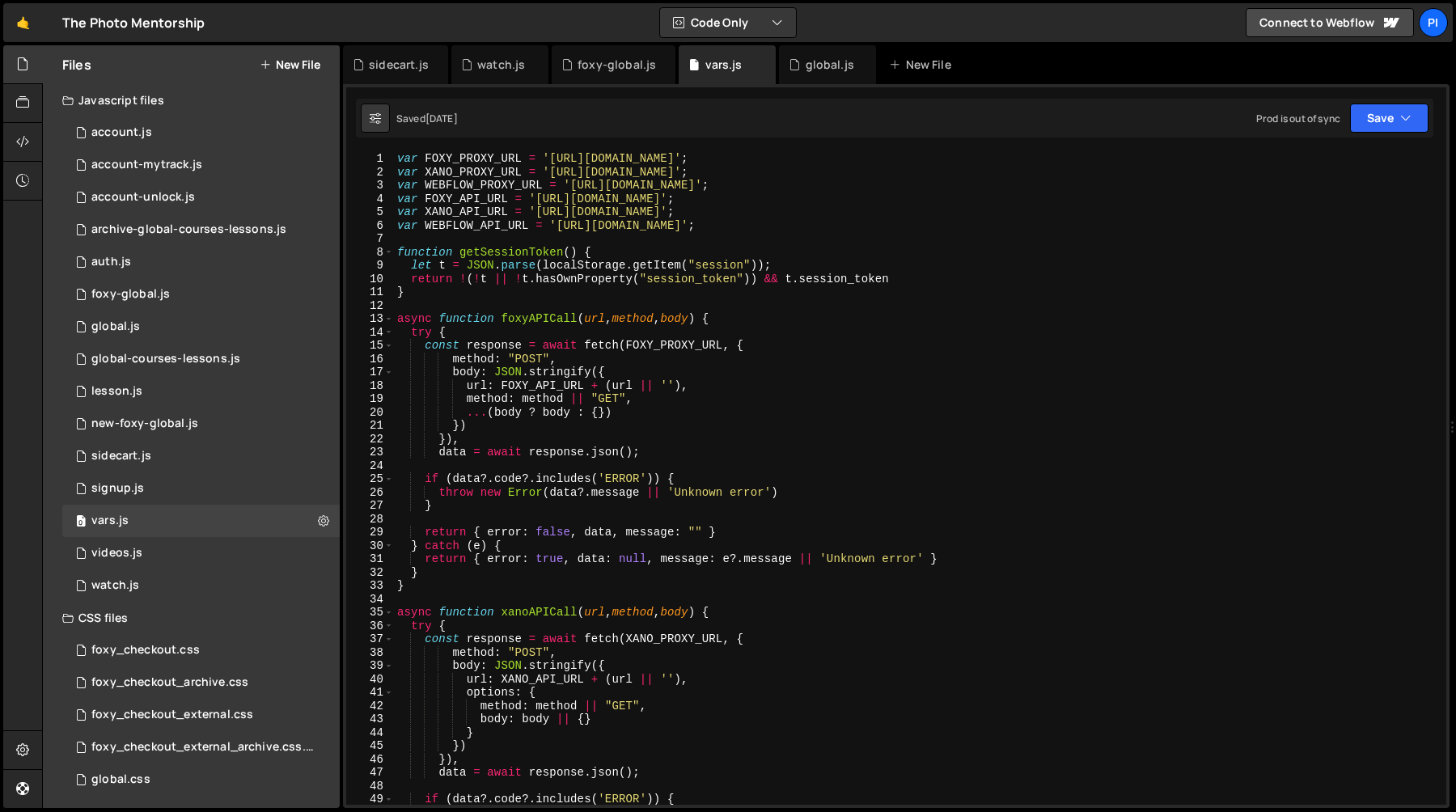
click at [495, 230] on div "var FOXY_PROXY_URL = '[URL][DOMAIN_NAME]' ; var XANO_PROXY_URL = '[URL][DOMAIN_…" at bounding box center [917, 492] width 1046 height 680
click at [558, 225] on div "var FOXY_PROXY_URL = '[URL][DOMAIN_NAME]' ; var XANO_PROXY_URL = '[URL][DOMAIN_…" at bounding box center [917, 492] width 1046 height 680
click at [735, 227] on div "var FOXY_PROXY_URL = '[URL][DOMAIN_NAME]' ; var XANO_PROXY_URL = '[URL][DOMAIN_…" at bounding box center [917, 492] width 1046 height 680
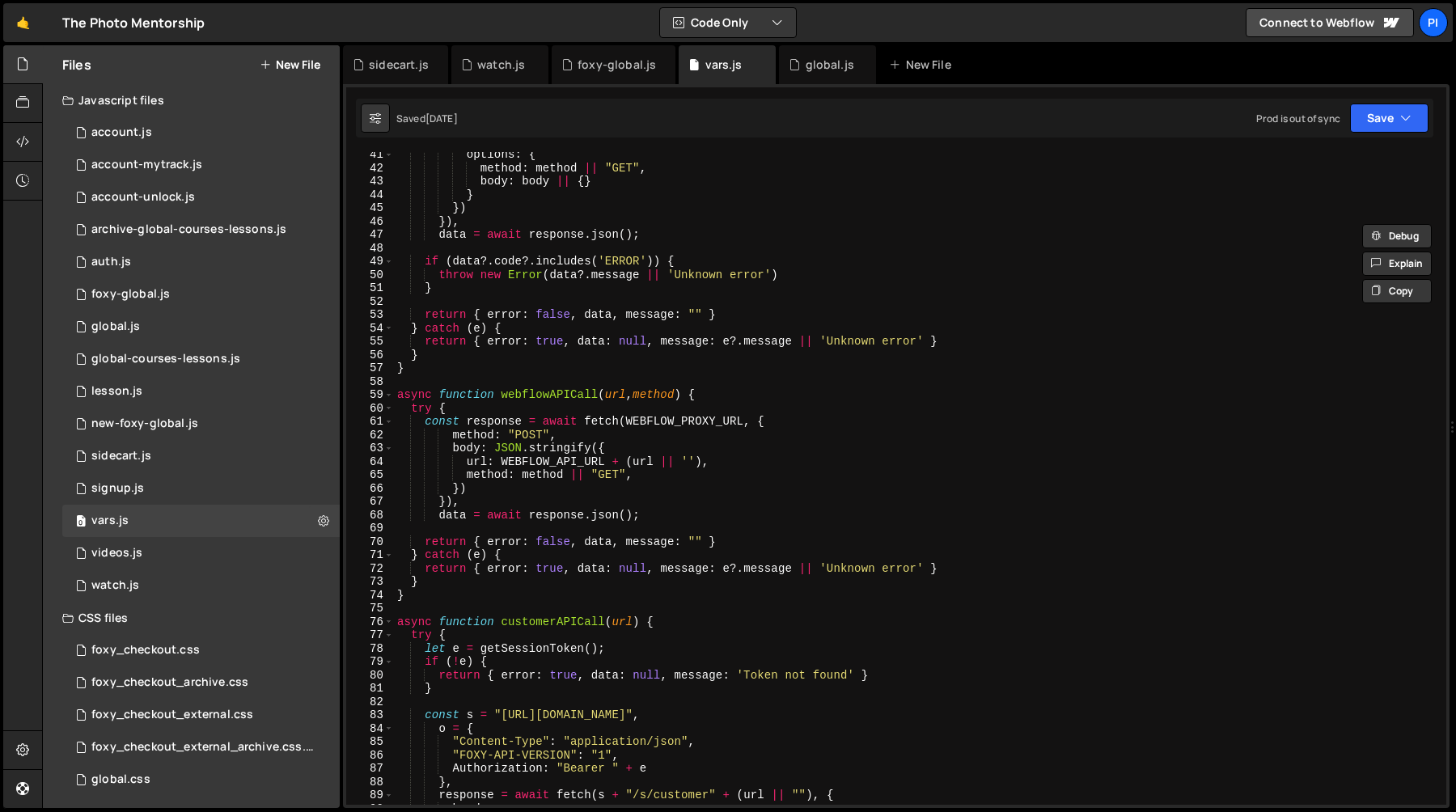
scroll to position [538, 0]
click at [706, 411] on div "options : { method : method || "GET" , body : body || { } } }) }) , data = awai…" at bounding box center [917, 488] width 1046 height 680
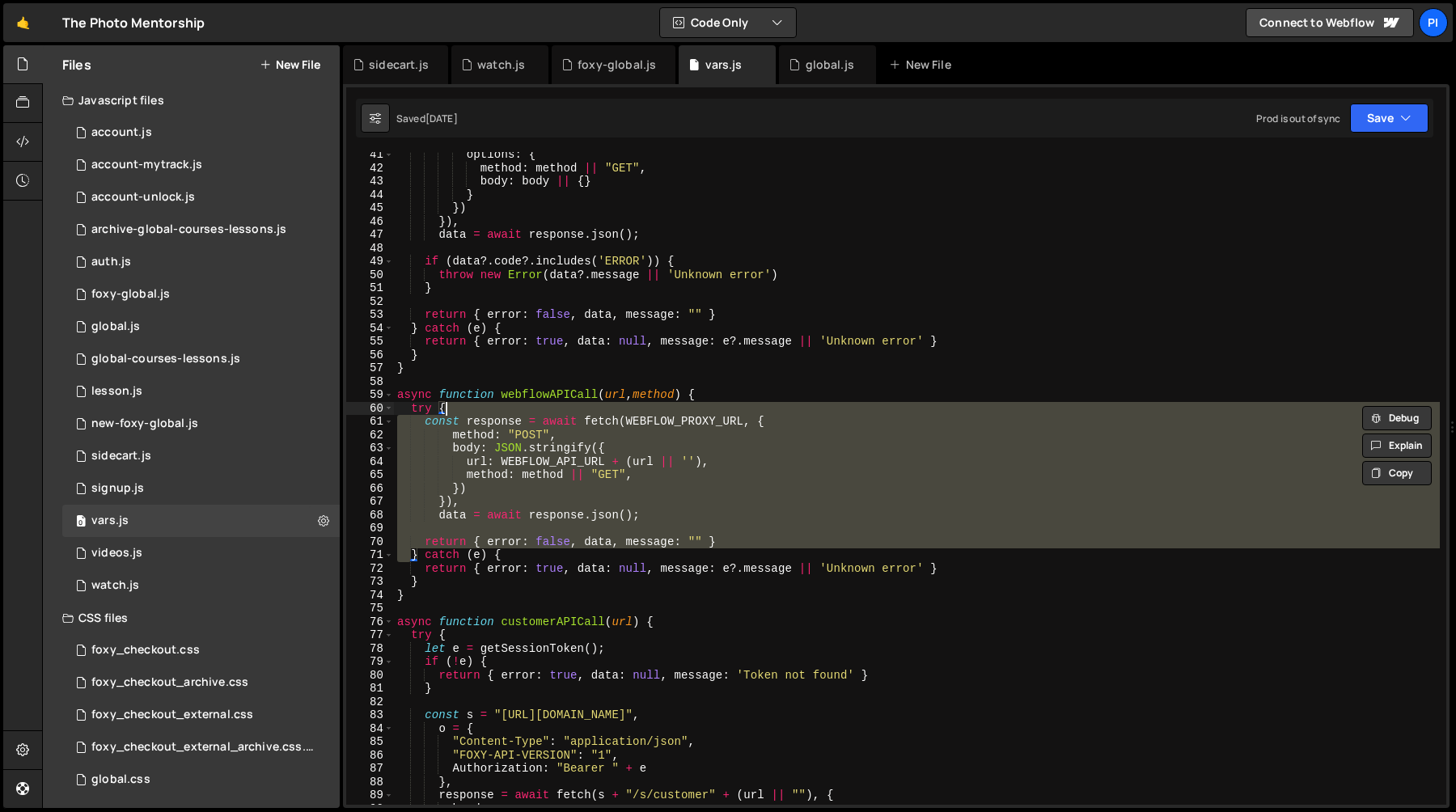
click at [701, 428] on div "options : { method : method || "GET" , body : body || { } } }) }) , data = awai…" at bounding box center [917, 478] width 1046 height 653
click at [701, 428] on div "options : { method : method || "GET" , body : body || { } } }) }) , data = awai…" at bounding box center [917, 488] width 1046 height 680
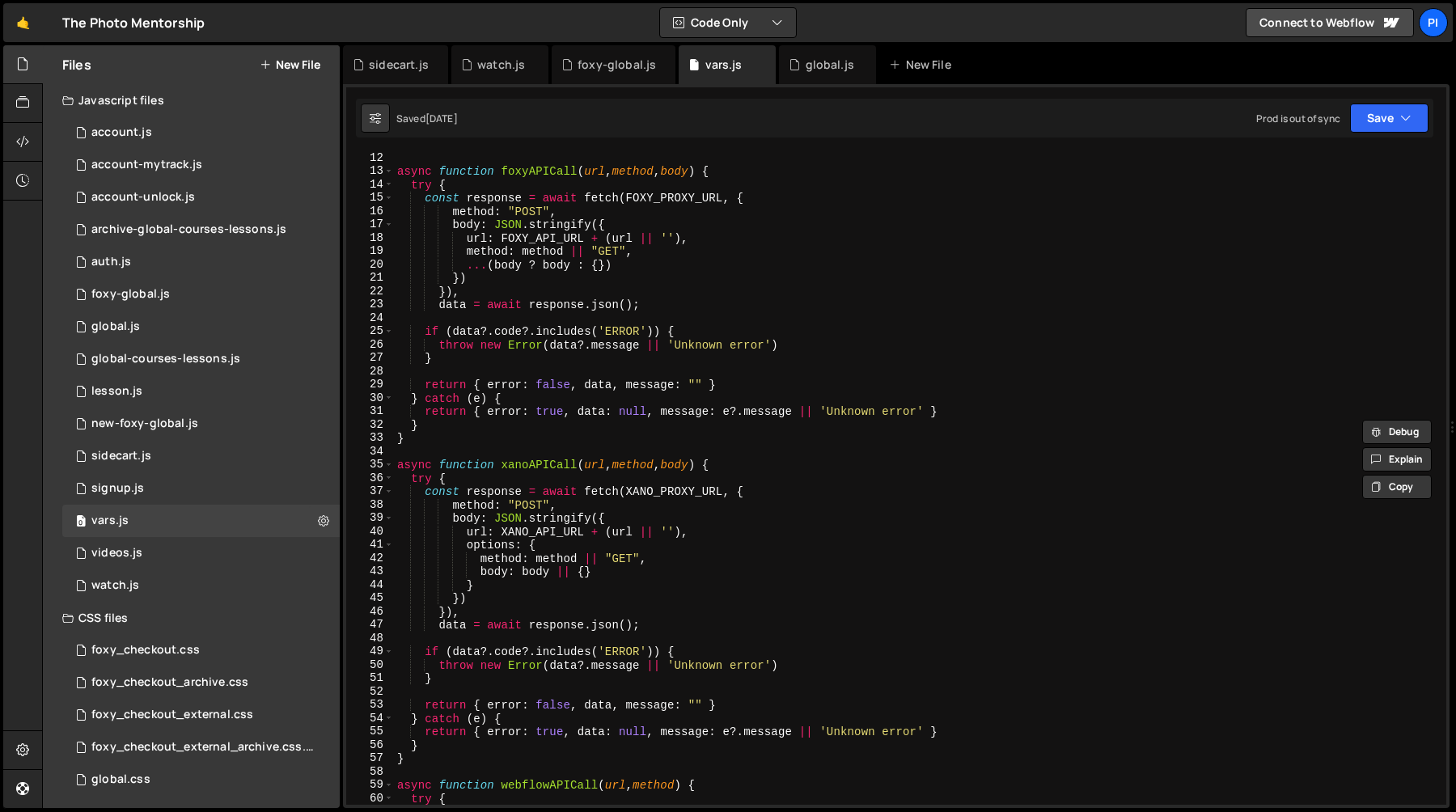
scroll to position [0, 0]
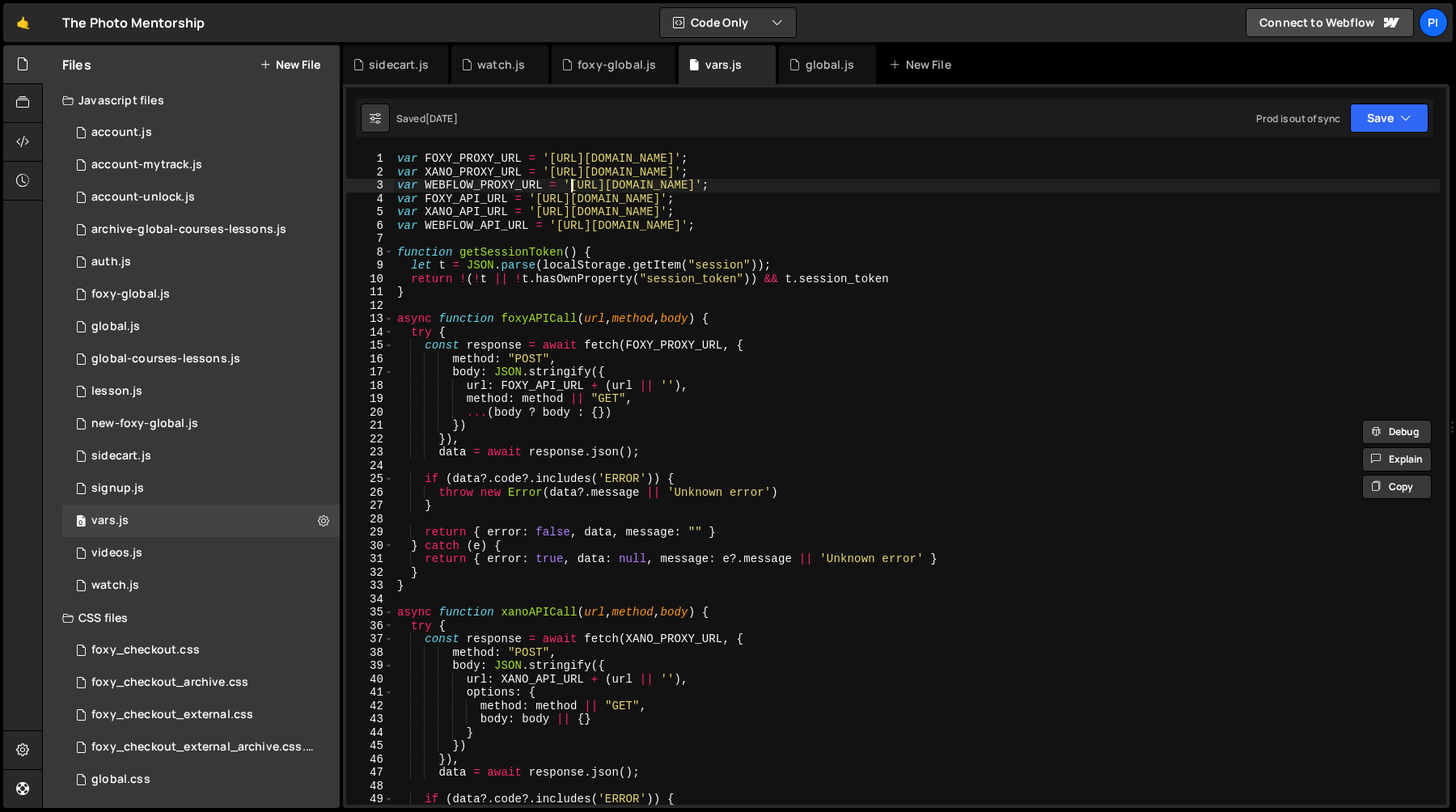
click at [571, 188] on div "var FOXY_PROXY_URL = '[URL][DOMAIN_NAME]' ; var XANO_PROXY_URL = '[URL][DOMAIN_…" at bounding box center [917, 492] width 1046 height 680
click at [869, 185] on div "var FOXY_PROXY_URL = '[URL][DOMAIN_NAME]' ; var XANO_PROXY_URL = '[URL][DOMAIN_…" at bounding box center [917, 492] width 1046 height 680
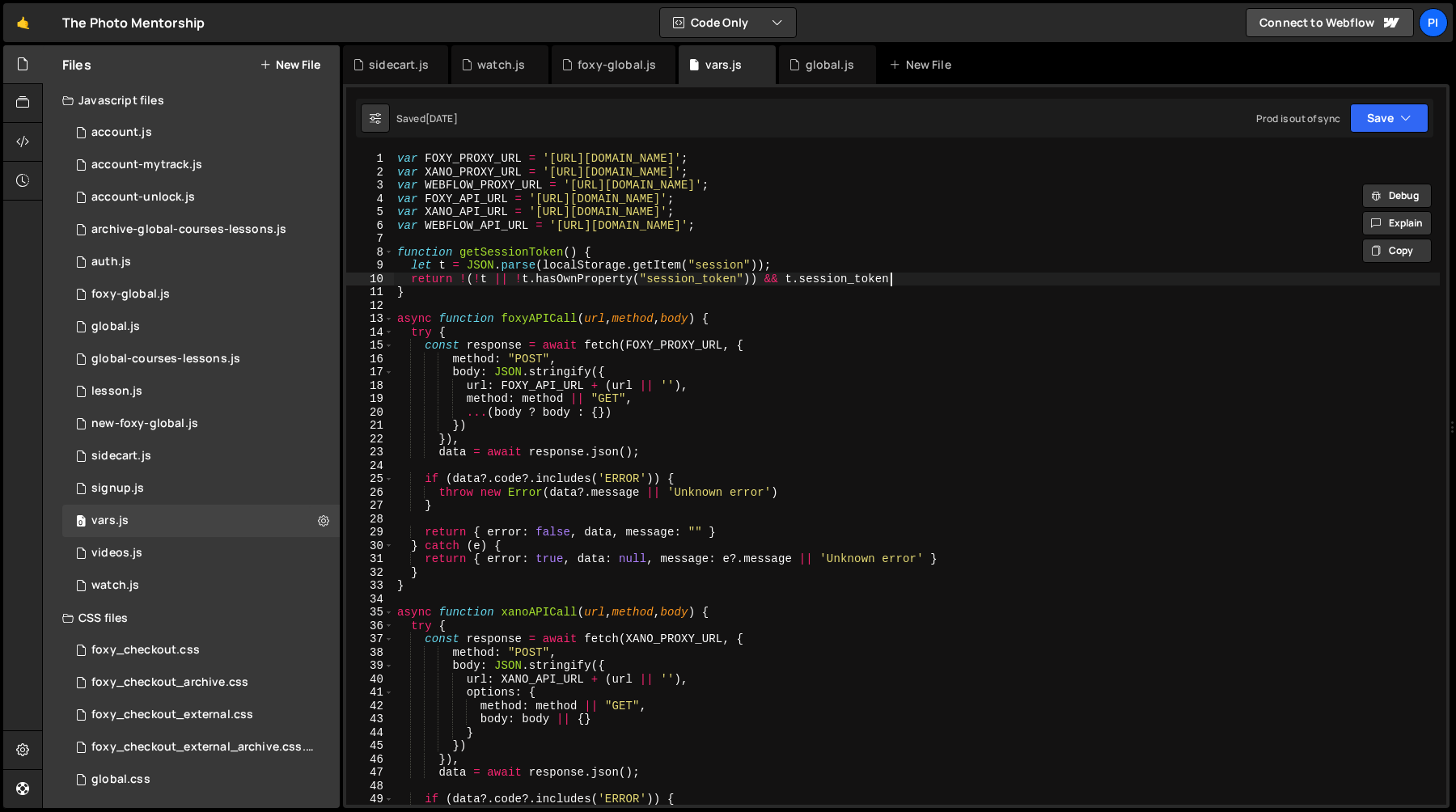
click at [946, 278] on div "var FOXY_PROXY_URL = '[URL][DOMAIN_NAME]' ; var XANO_PROXY_URL = '[URL][DOMAIN_…" at bounding box center [917, 492] width 1046 height 680
click at [798, 201] on div "var FOXY_PROXY_URL = '[URL][DOMAIN_NAME]' ; var XANO_PROXY_URL = '[URL][DOMAIN_…" at bounding box center [917, 492] width 1046 height 680
type textarea "var FOXY_API_URL = '[URL][DOMAIN_NAME]';"
click at [727, 236] on div "var FOXY_PROXY_URL = '[URL][DOMAIN_NAME]' ; var XANO_PROXY_URL = '[URL][DOMAIN_…" at bounding box center [917, 492] width 1046 height 680
click at [796, 234] on div "var FOXY_PROXY_URL = '[URL][DOMAIN_NAME]' ; var XANO_PROXY_URL = '[URL][DOMAIN_…" at bounding box center [917, 492] width 1046 height 680
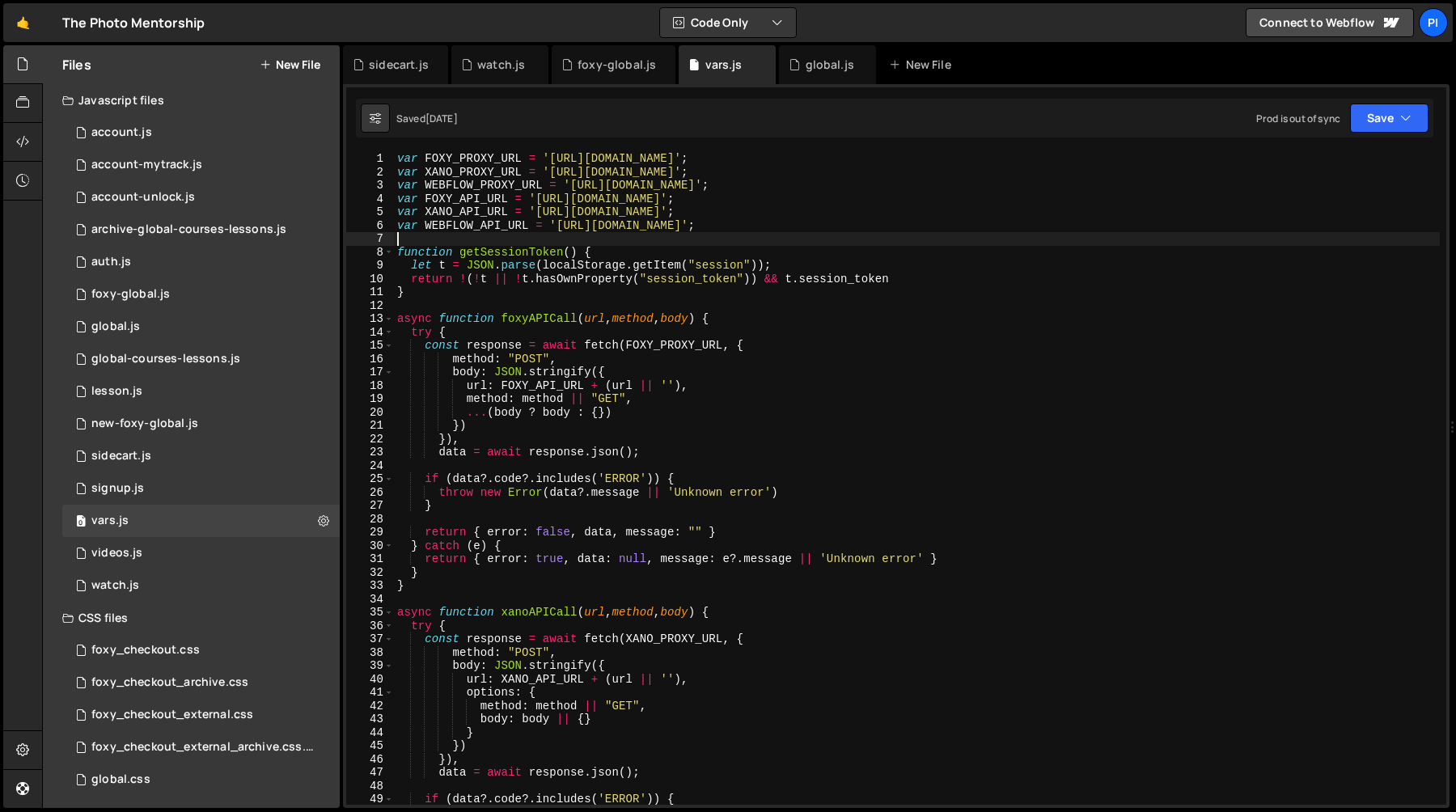
click at [514, 296] on div "var FOXY_PROXY_URL = '[URL][DOMAIN_NAME]' ; var XANO_PROXY_URL = '[URL][DOMAIN_…" at bounding box center [917, 492] width 1046 height 680
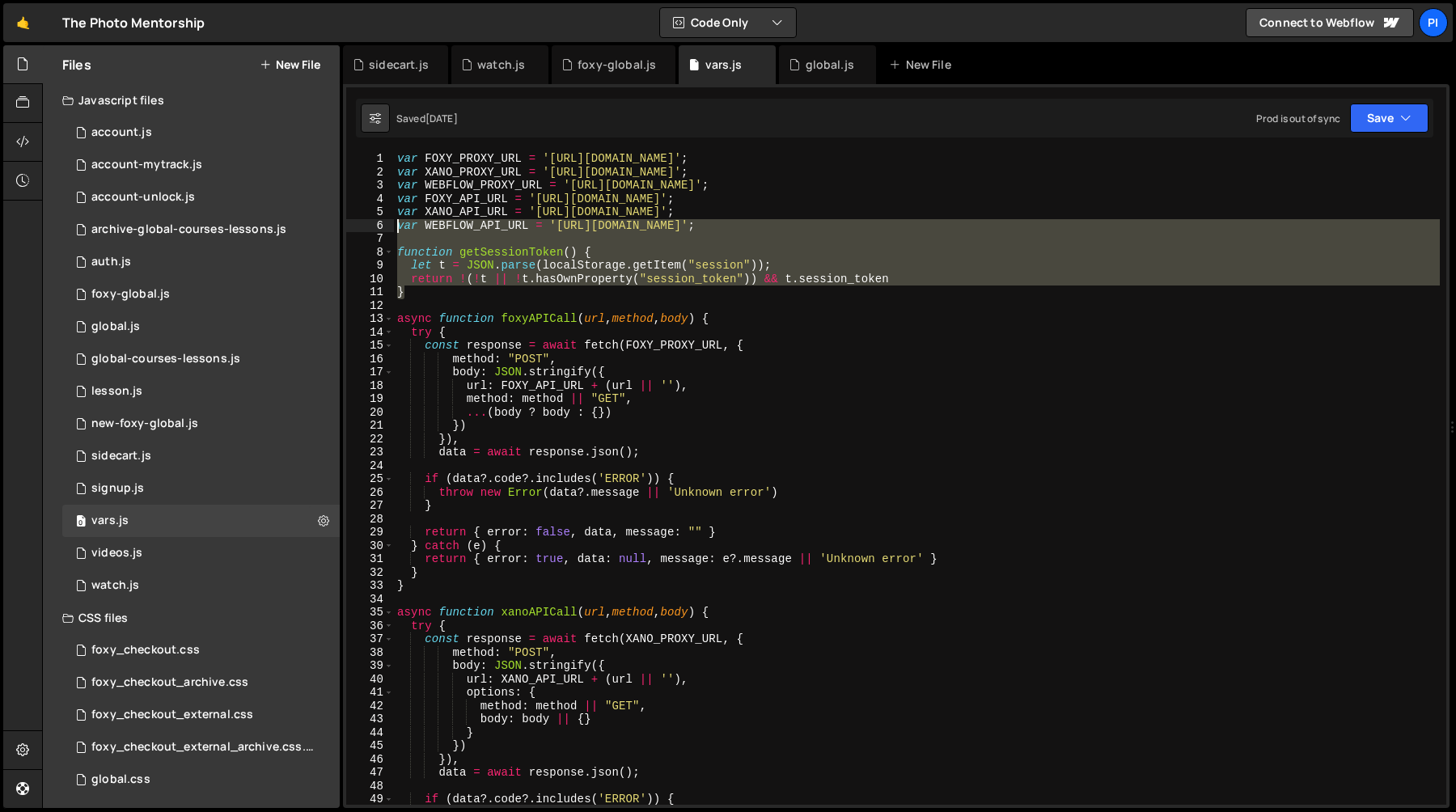
drag, startPoint x: 464, startPoint y: 296, endPoint x: 375, endPoint y: 231, distance: 110.2
click at [375, 231] on div "} 1 2 3 4 5 6 7 8 9 10 11 12 13 14 15 16 17 18 19 20 21 22 23 24 25 26 27 28 29…" at bounding box center [896, 478] width 1101 height 653
type textarea "var WEBFLOW_API_URL = '[URL][DOMAIN_NAME]';"
click at [448, 235] on div "var FOXY_PROXY_URL = '[URL][DOMAIN_NAME]' ; var XANO_PROXY_URL = '[URL][DOMAIN_…" at bounding box center [917, 478] width 1046 height 653
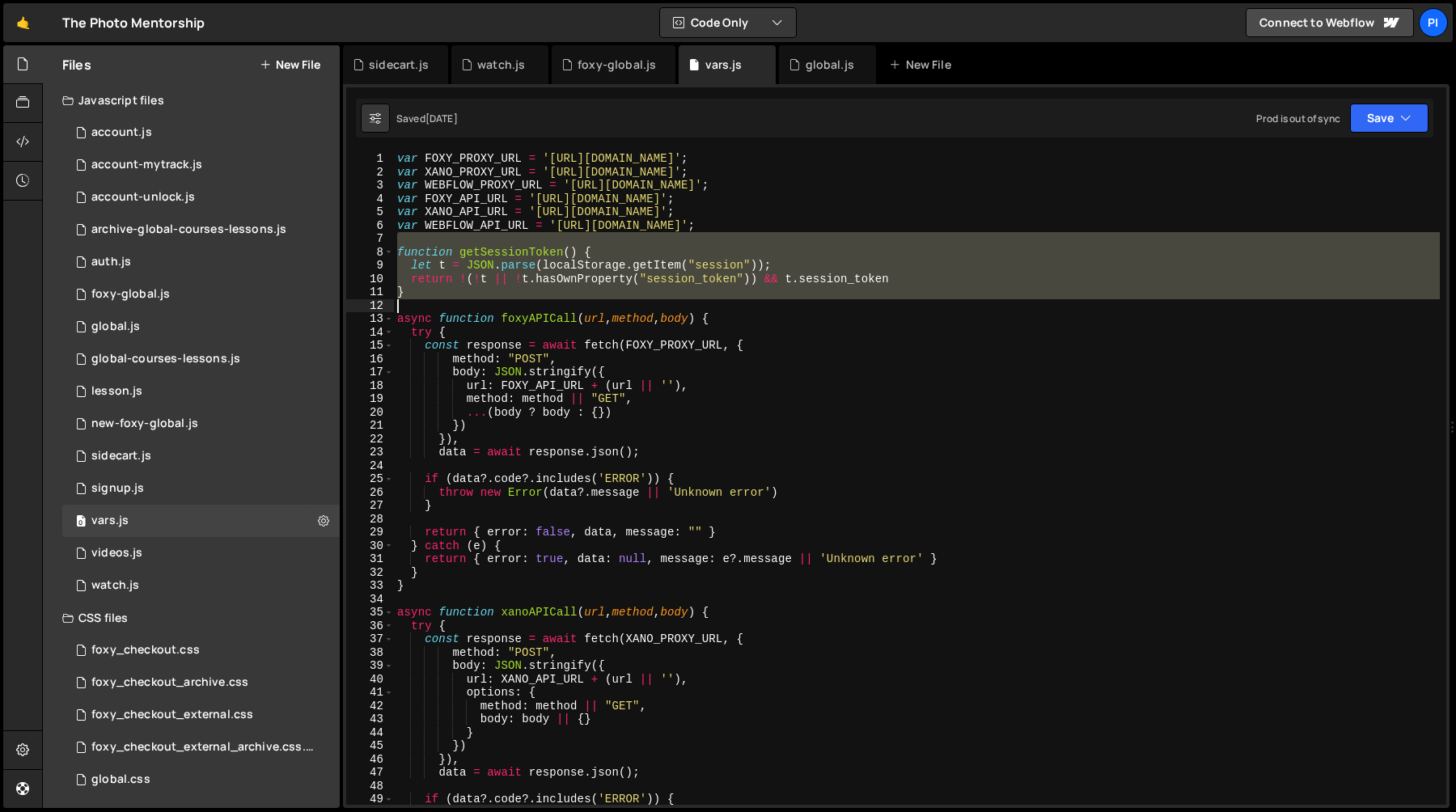
drag, startPoint x: 437, startPoint y: 242, endPoint x: 455, endPoint y: 303, distance: 63.6
click at [455, 303] on div "var FOXY_PROXY_URL = '[URL][DOMAIN_NAME]' ; var XANO_PROXY_URL = '[URL][DOMAIN_…" at bounding box center [917, 492] width 1046 height 680
click at [434, 285] on div "var FOXY_PROXY_URL = '[URL][DOMAIN_NAME]' ; var XANO_PROXY_URL = '[URL][DOMAIN_…" at bounding box center [917, 478] width 1046 height 653
drag, startPoint x: 425, startPoint y: 289, endPoint x: 415, endPoint y: 245, distance: 45.1
click at [415, 245] on div "var FOXY_PROXY_URL = '[URL][DOMAIN_NAME]' ; var XANO_PROXY_URL = '[URL][DOMAIN_…" at bounding box center [917, 492] width 1046 height 680
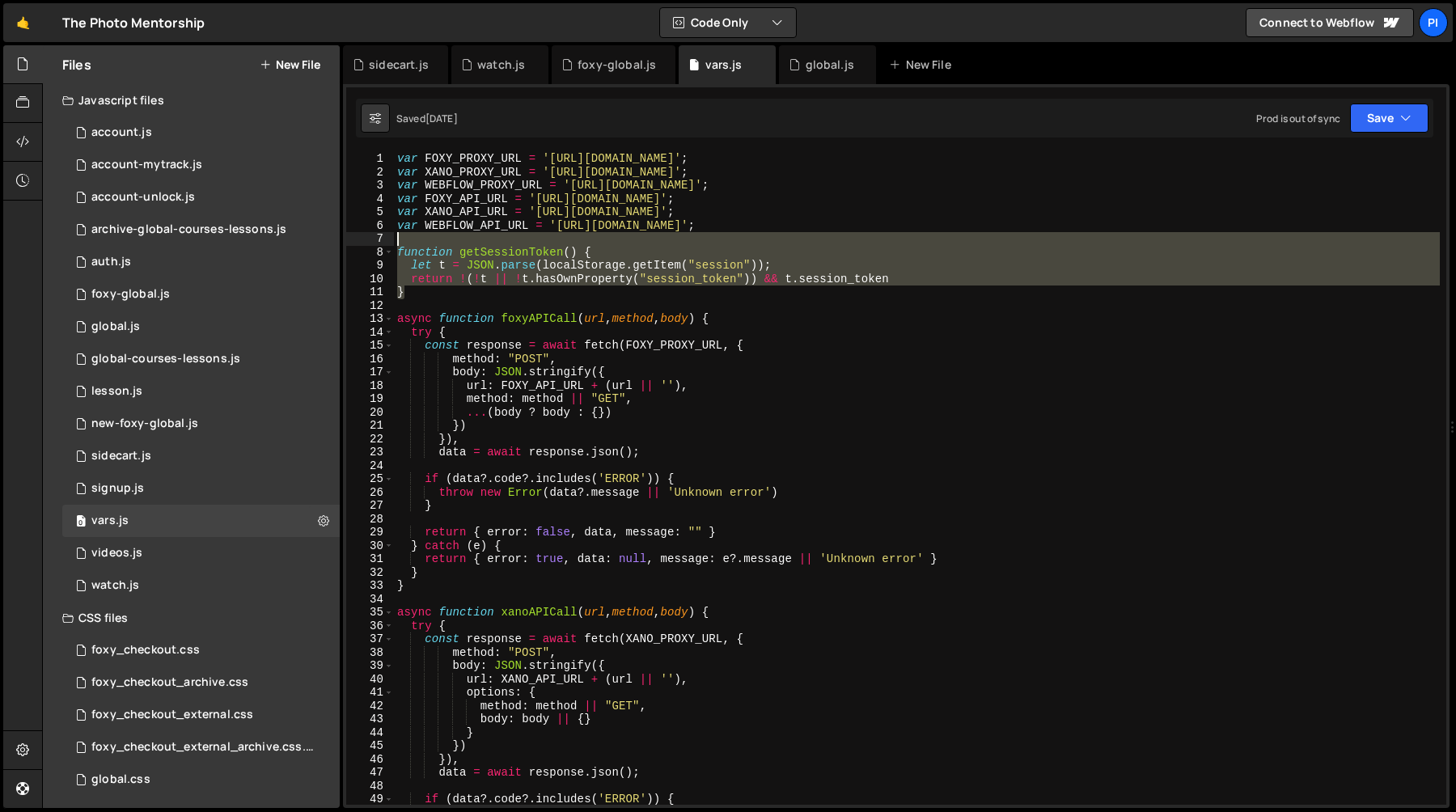
type textarea "function getSessionToken() {"
click at [435, 242] on div "var FOXY_PROXY_URL = '[URL][DOMAIN_NAME]' ; var XANO_PROXY_URL = '[URL][DOMAIN_…" at bounding box center [917, 478] width 1046 height 653
drag, startPoint x: 451, startPoint y: 237, endPoint x: 476, endPoint y: 290, distance: 58.6
click at [476, 290] on div "var FOXY_PROXY_URL = '[URL][DOMAIN_NAME]' ; var XANO_PROXY_URL = '[URL][DOMAIN_…" at bounding box center [917, 492] width 1046 height 680
click at [448, 290] on div "var FOXY_PROXY_URL = '[URL][DOMAIN_NAME]' ; var XANO_PROXY_URL = '[URL][DOMAIN_…" at bounding box center [917, 478] width 1046 height 653
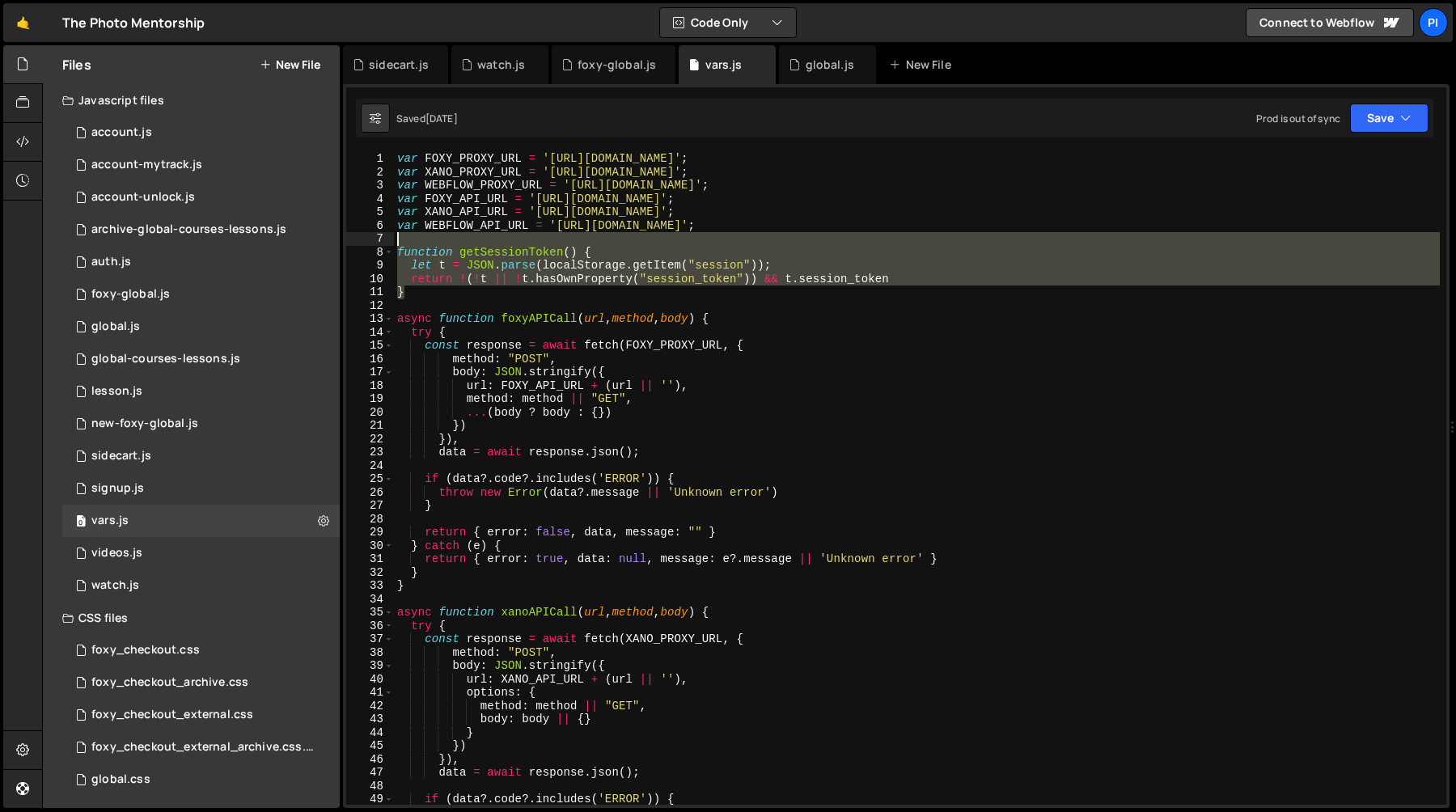
drag, startPoint x: 448, startPoint y: 290, endPoint x: 414, endPoint y: 236, distance: 63.8
click at [414, 236] on div "var FOXY_PROXY_URL = '[URL][DOMAIN_NAME]' ; var XANO_PROXY_URL = '[URL][DOMAIN_…" at bounding box center [917, 492] width 1046 height 680
type textarea "function getSessionToken() {"
click at [423, 242] on div "var FOXY_PROXY_URL = '[URL][DOMAIN_NAME]' ; var XANO_PROXY_URL = '[URL][DOMAIN_…" at bounding box center [917, 478] width 1046 height 653
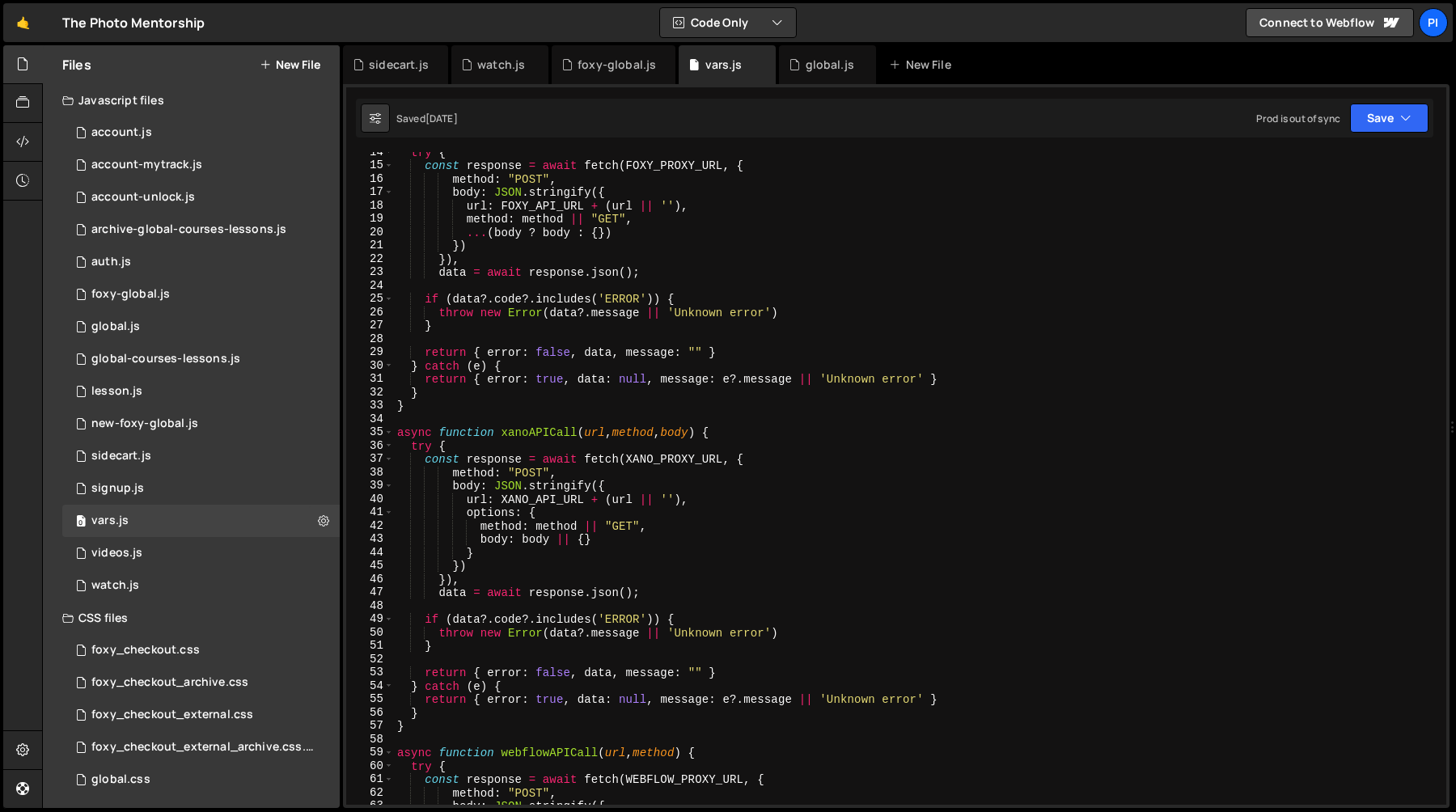
scroll to position [215, 0]
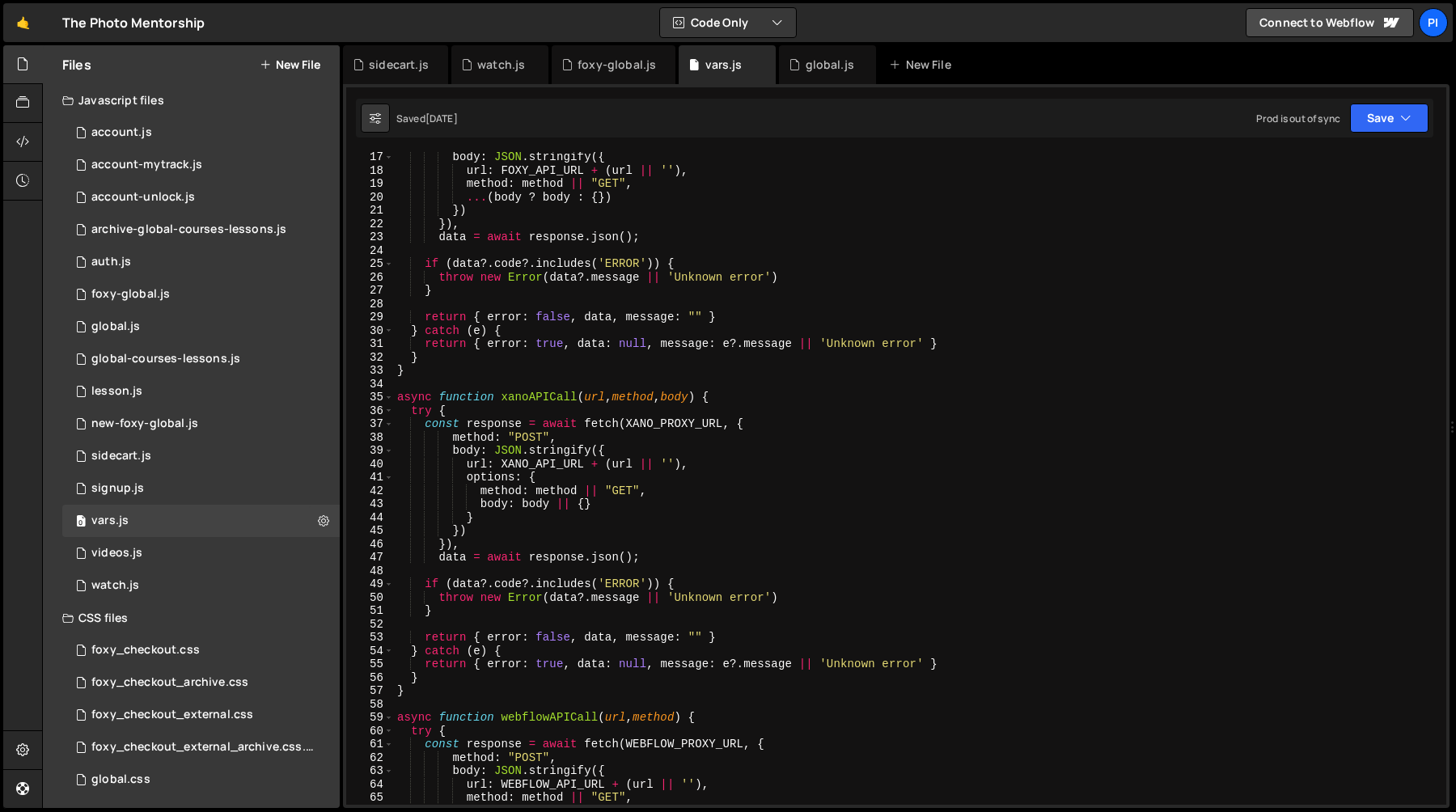
click at [740, 310] on div "body : JSON . stringify ({ url : FOXY_API_URL + ( url || '' ) , method : method…" at bounding box center [917, 490] width 1046 height 680
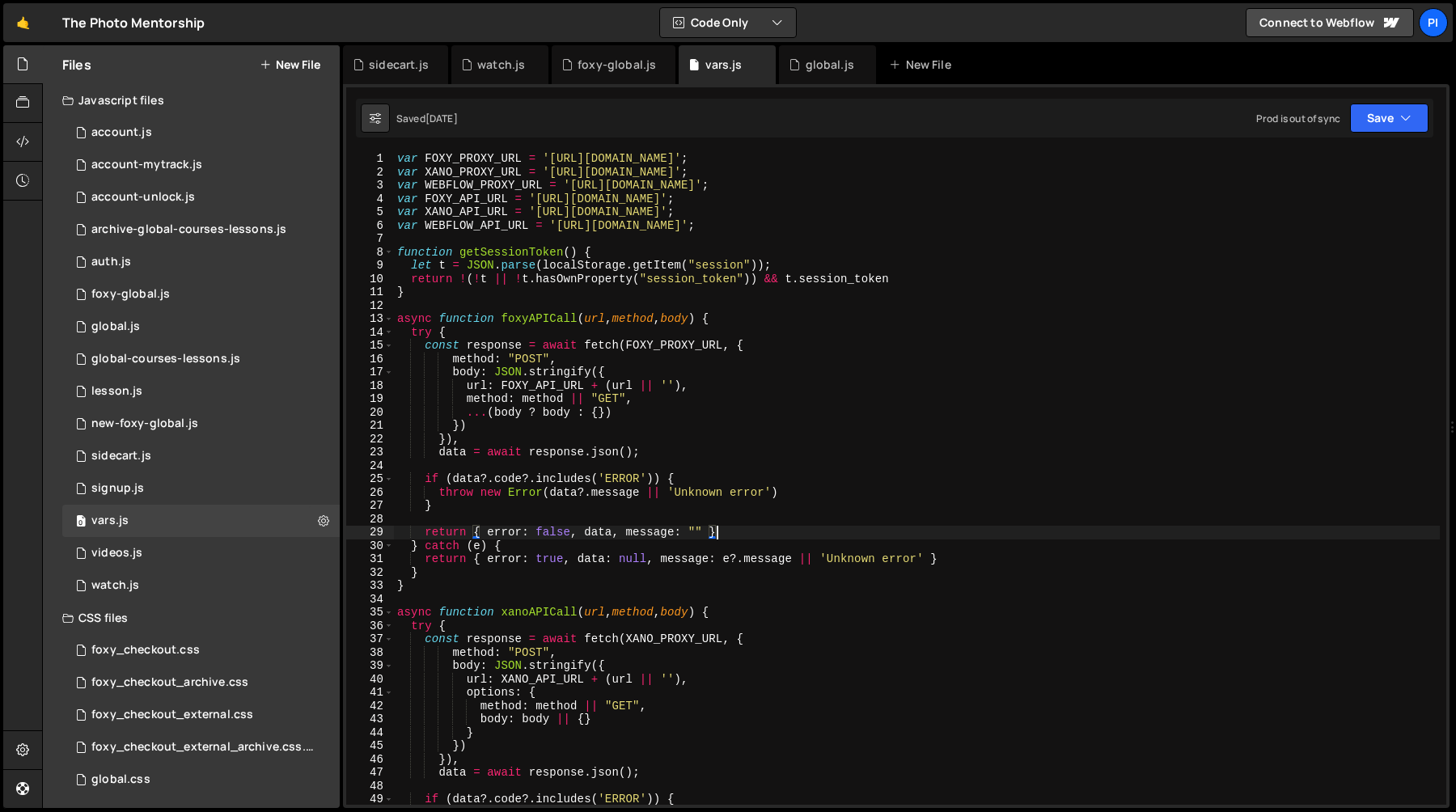
click at [785, 221] on div "var FOXY_PROXY_URL = '[URL][DOMAIN_NAME]' ; var XANO_PROXY_URL = '[URL][DOMAIN_…" at bounding box center [917, 492] width 1046 height 680
type textarea "var WEBFLOW_API_URL = '[URL][DOMAIN_NAME]';"
